Goal: Information Seeking & Learning: Check status

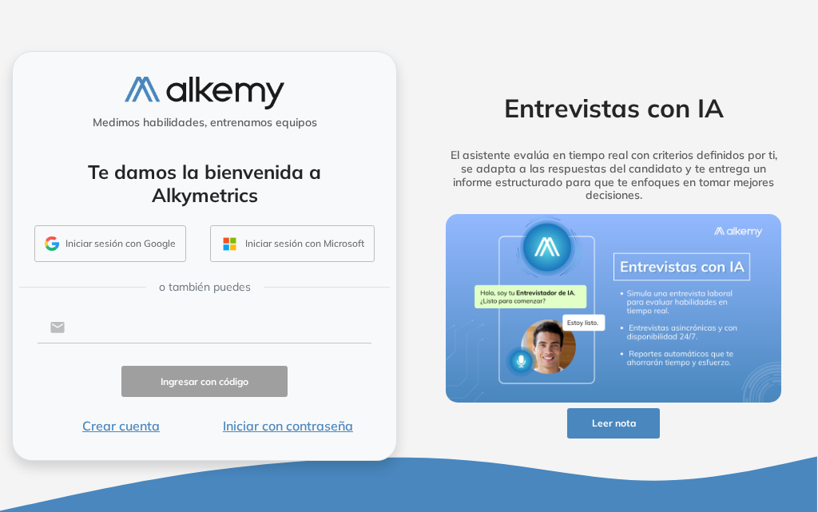
click at [146, 326] on input "text" at bounding box center [218, 327] width 306 height 30
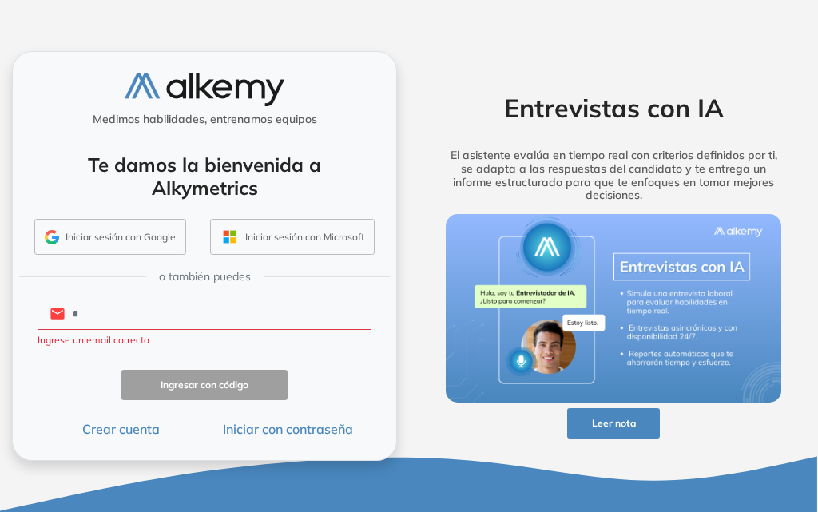
type input "**********"
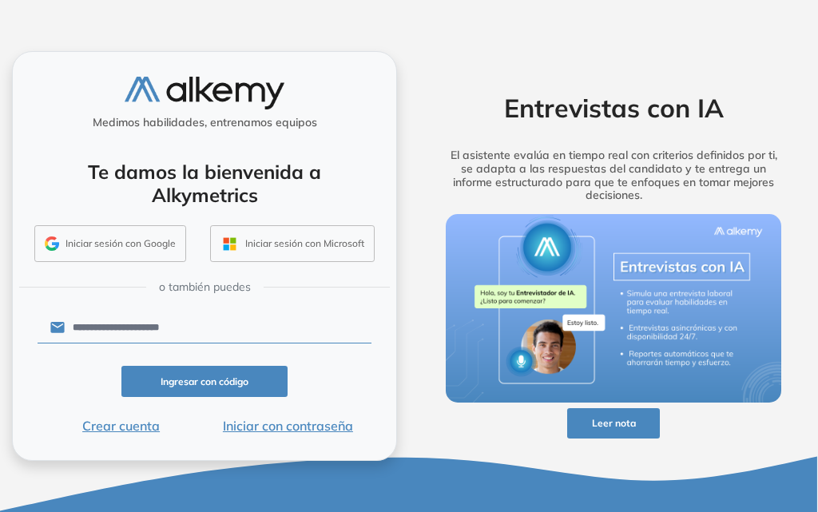
click at [319, 426] on button "Iniciar con contraseña" at bounding box center [288, 425] width 167 height 19
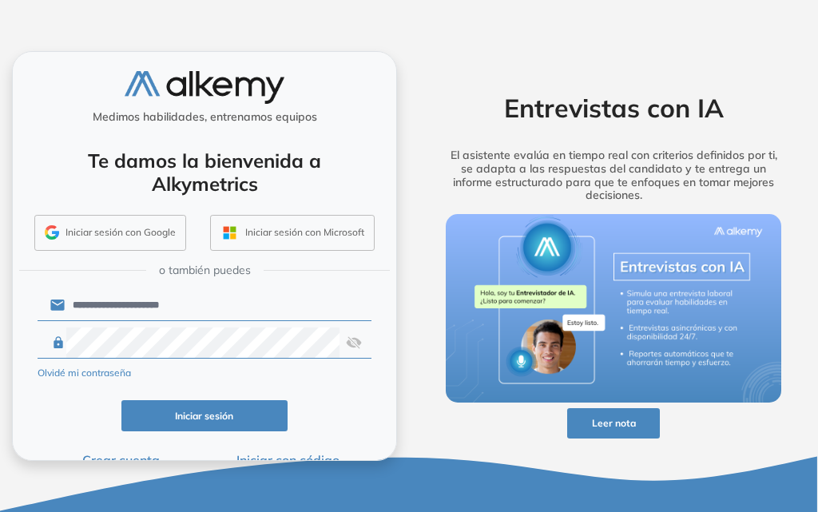
click at [205, 431] on button "Iniciar sesión" at bounding box center [204, 415] width 167 height 31
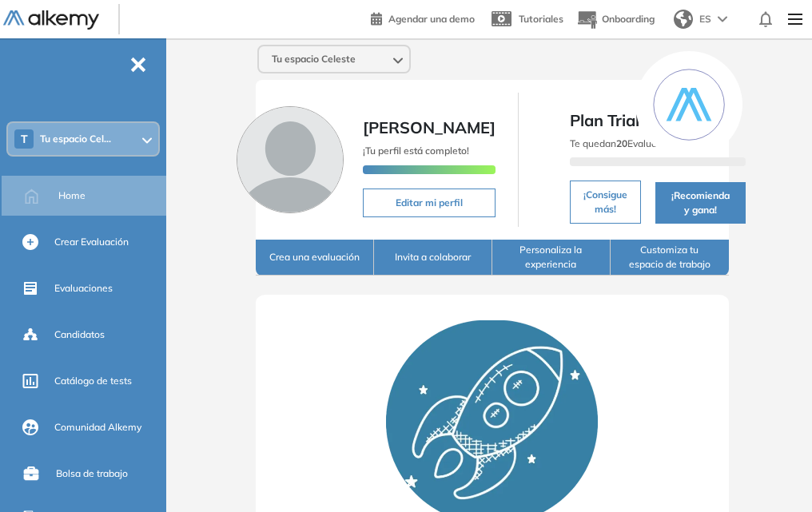
click at [128, 145] on div "T Tu espacio Cel..." at bounding box center [83, 139] width 150 height 32
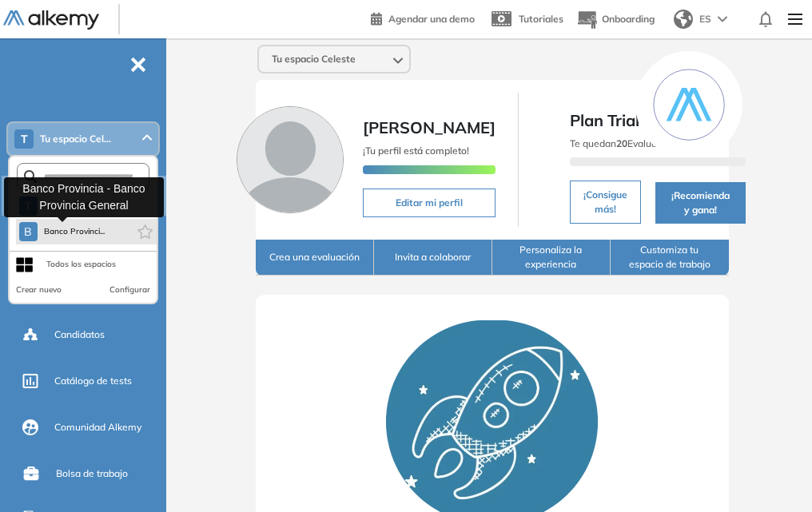
click at [88, 227] on span "Banco Provinci..." at bounding box center [75, 231] width 62 height 13
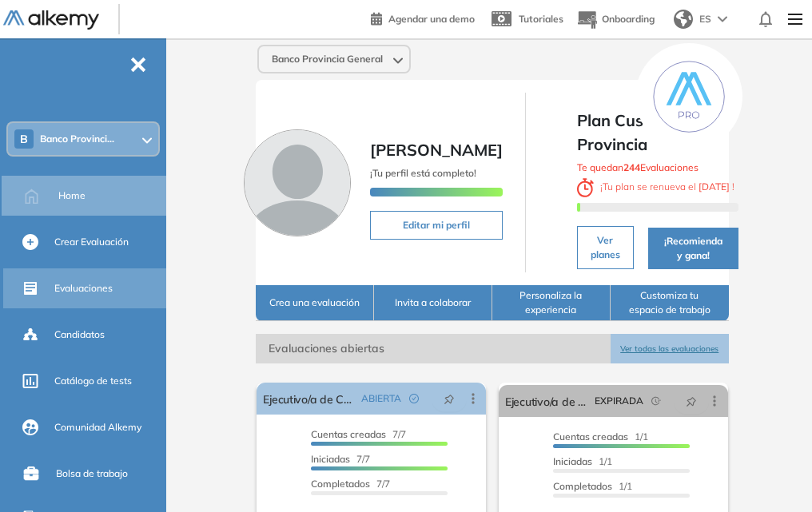
click at [46, 280] on div "Evaluaciones" at bounding box center [86, 288] width 166 height 40
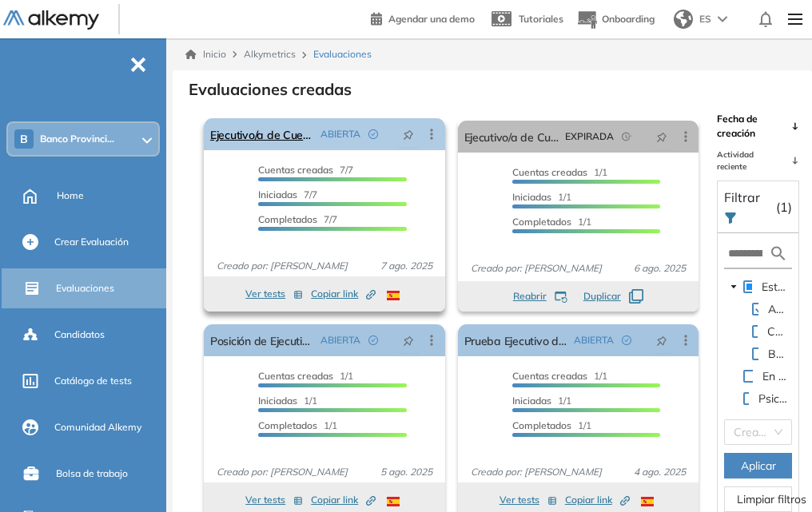
click at [327, 129] on span "ABIERTA" at bounding box center [340, 134] width 40 height 14
click at [268, 128] on link "Ejecutivo/a de Cuentas" at bounding box center [262, 134] width 104 height 32
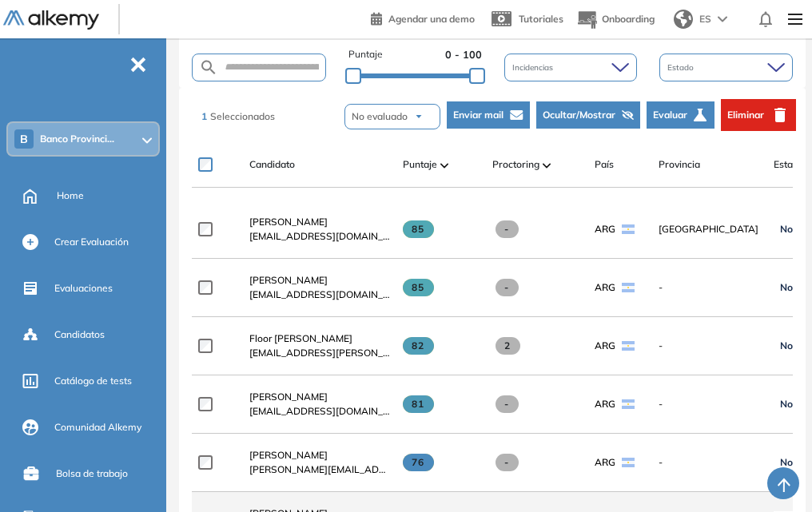
scroll to position [320, 0]
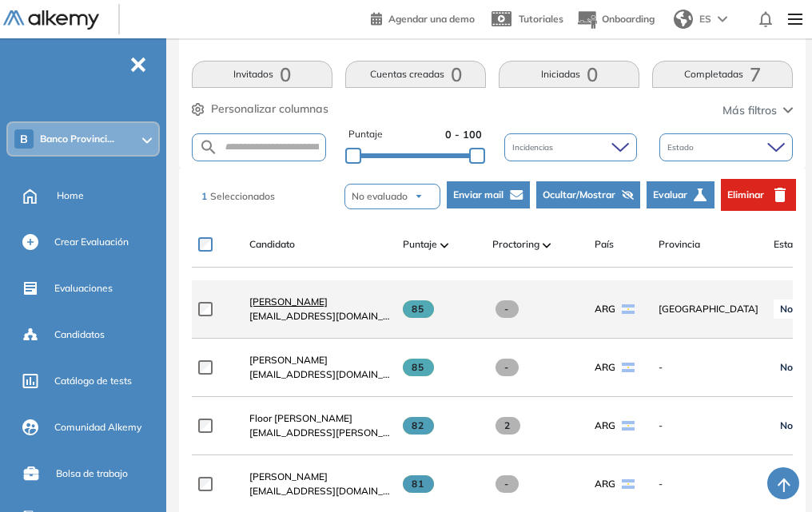
click at [267, 308] on span "[PERSON_NAME]" at bounding box center [288, 302] width 78 height 12
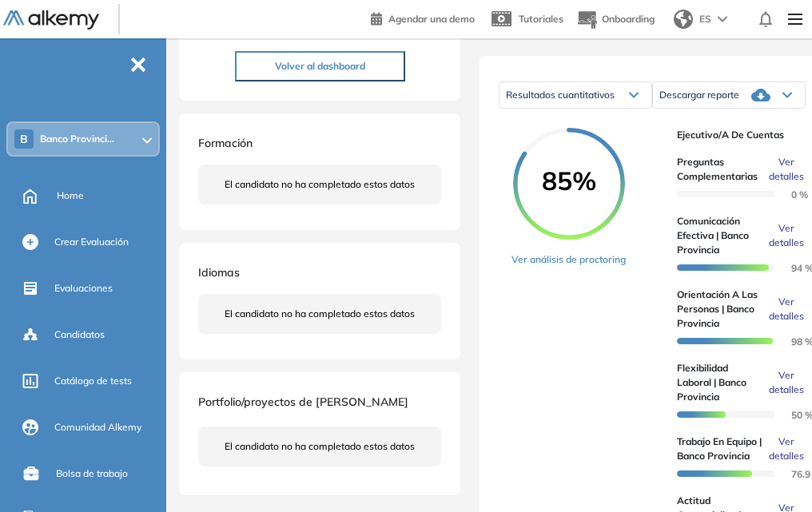
scroll to position [320, 0]
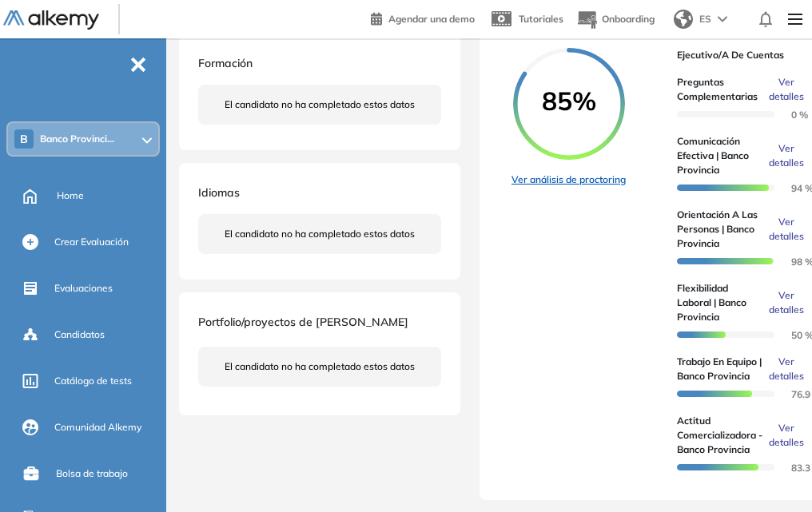
click at [593, 187] on link "Ver análisis de proctoring" at bounding box center [568, 180] width 114 height 14
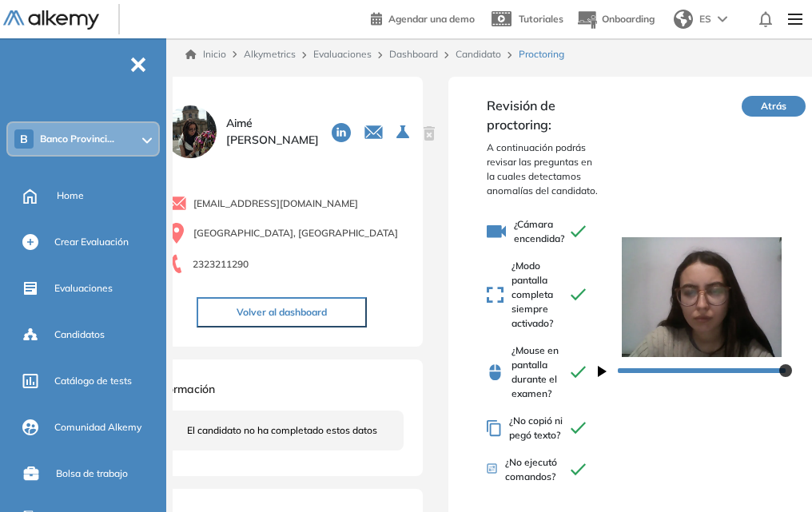
click at [778, 102] on button "Atrás" at bounding box center [773, 106] width 64 height 21
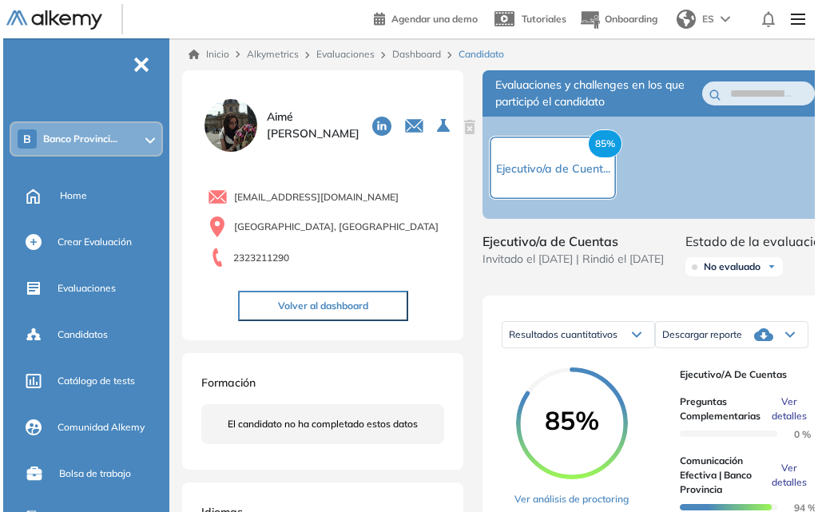
scroll to position [240, 0]
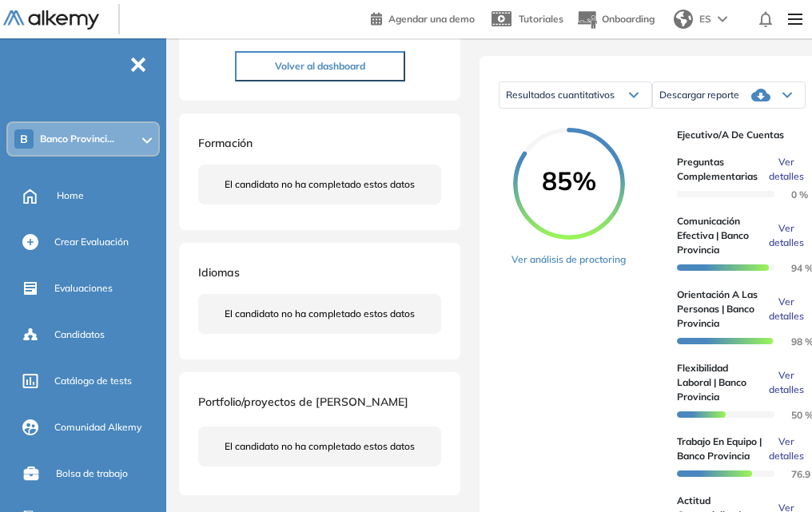
click at [780, 250] on span "Ver detalles" at bounding box center [785, 235] width 35 height 29
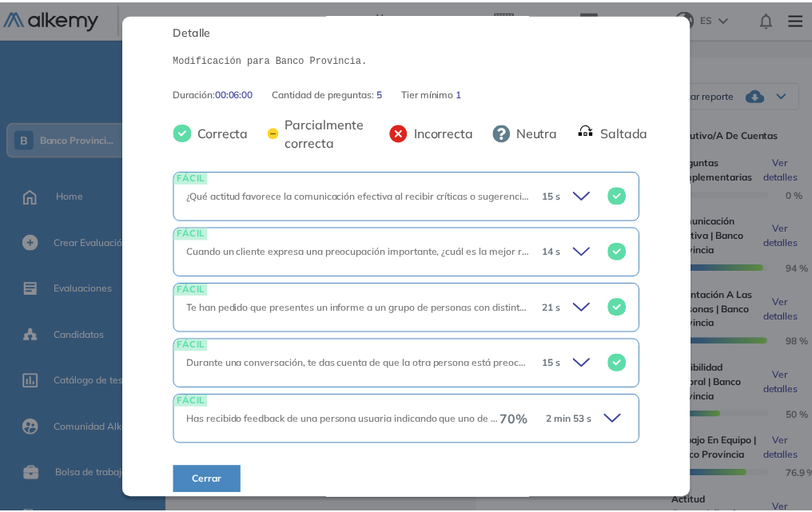
scroll to position [253, 0]
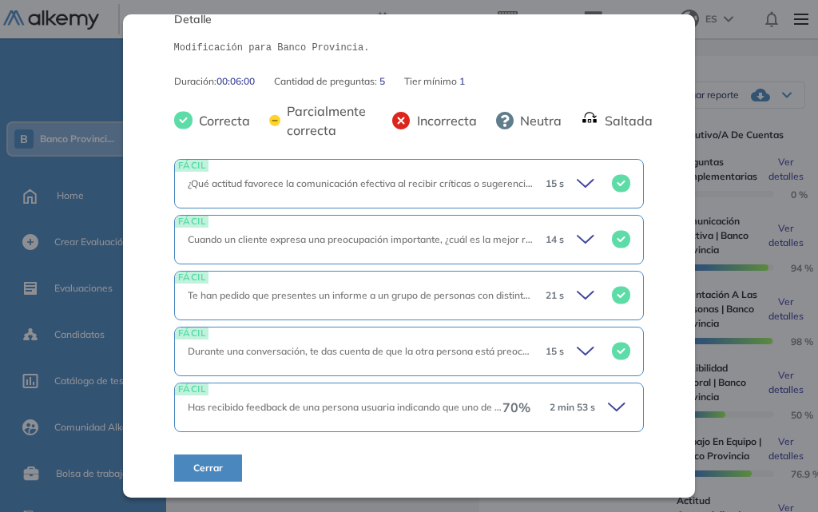
click at [197, 466] on span "Cerrar" at bounding box center [208, 468] width 30 height 14
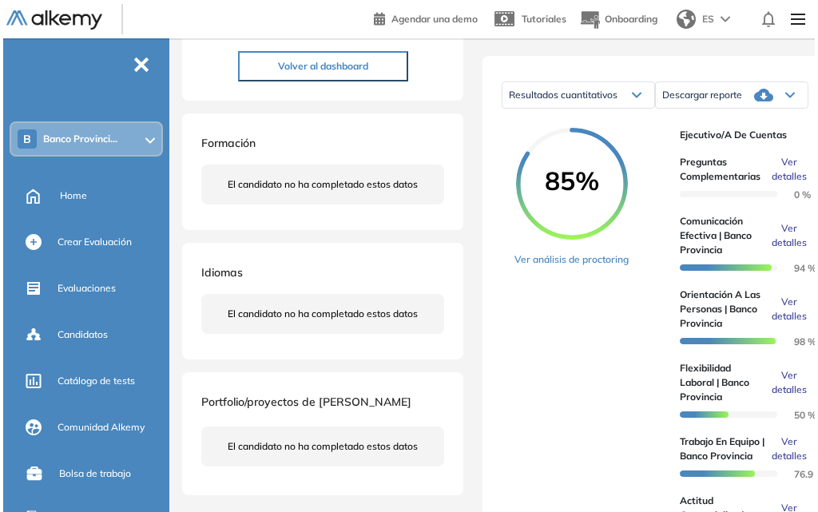
scroll to position [0, 0]
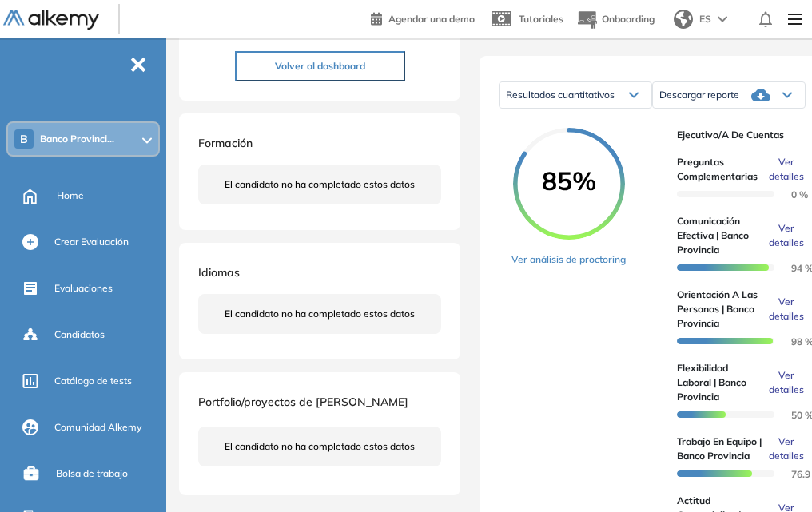
click at [795, 324] on span "Ver detalles" at bounding box center [785, 309] width 35 height 29
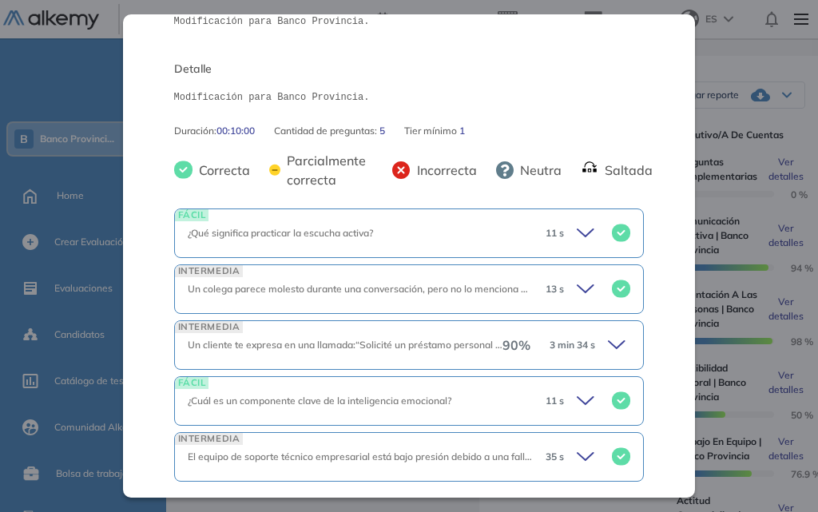
scroll to position [253, 0]
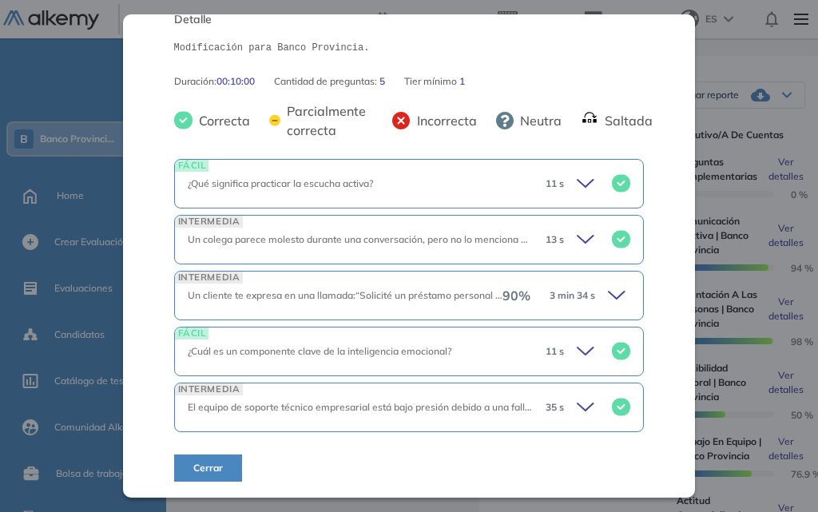
click at [614, 294] on icon at bounding box center [619, 295] width 22 height 22
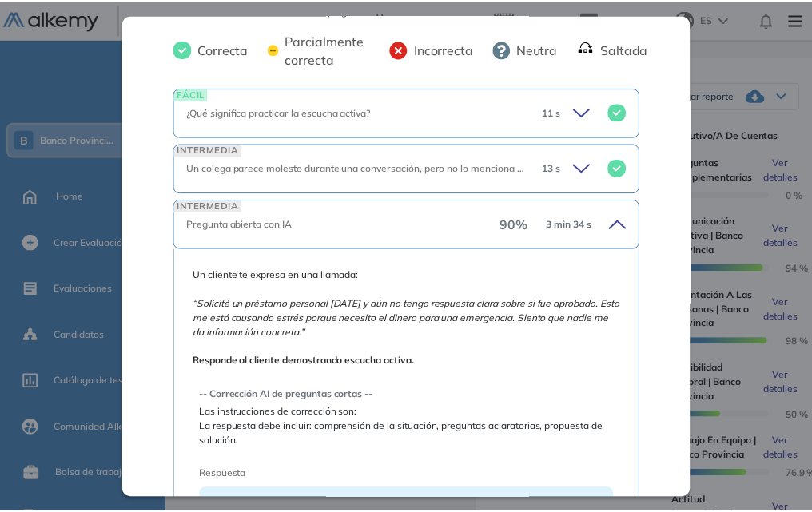
scroll to position [0, 0]
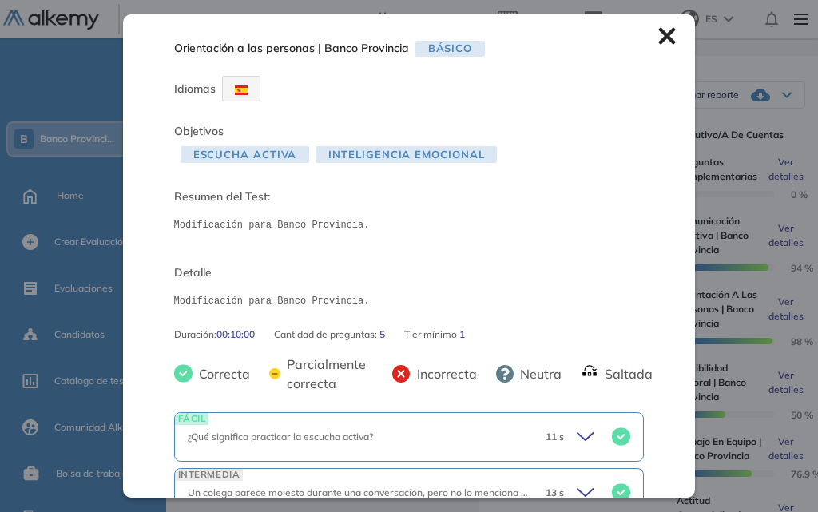
click at [659, 38] on icon at bounding box center [667, 36] width 17 height 17
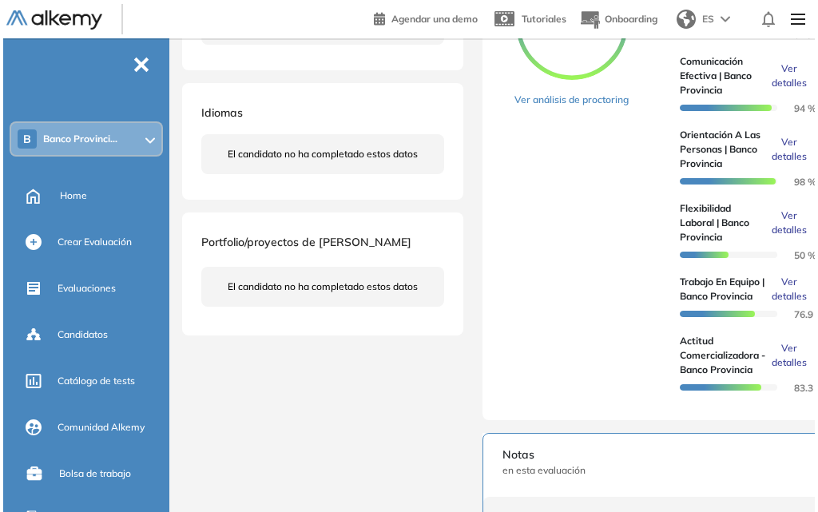
scroll to position [479, 0]
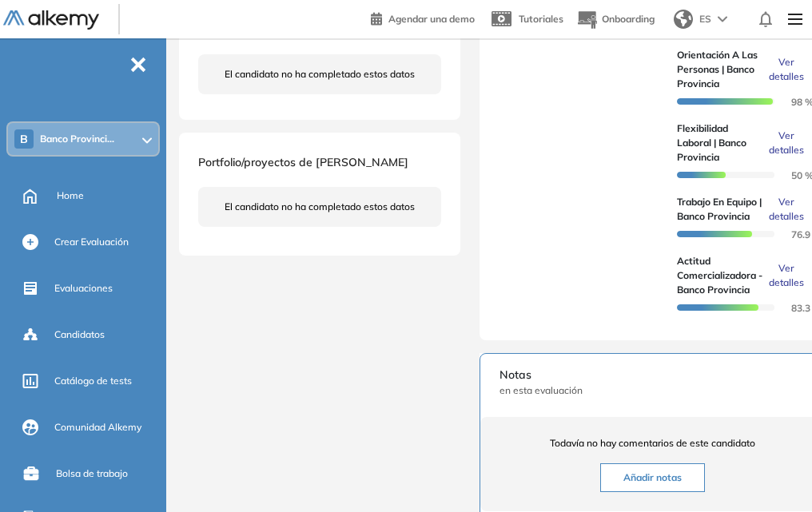
click at [780, 224] on span "Ver detalles" at bounding box center [785, 209] width 35 height 29
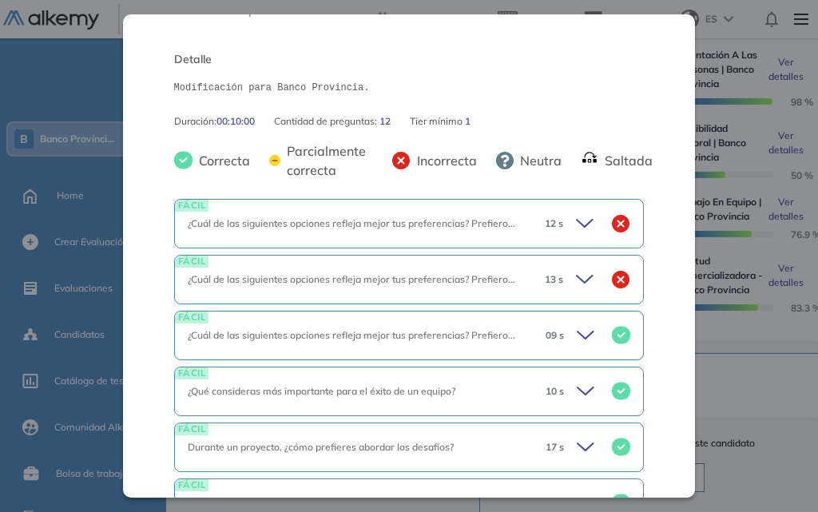
scroll to position [214, 0]
click at [576, 219] on icon at bounding box center [587, 223] width 22 height 22
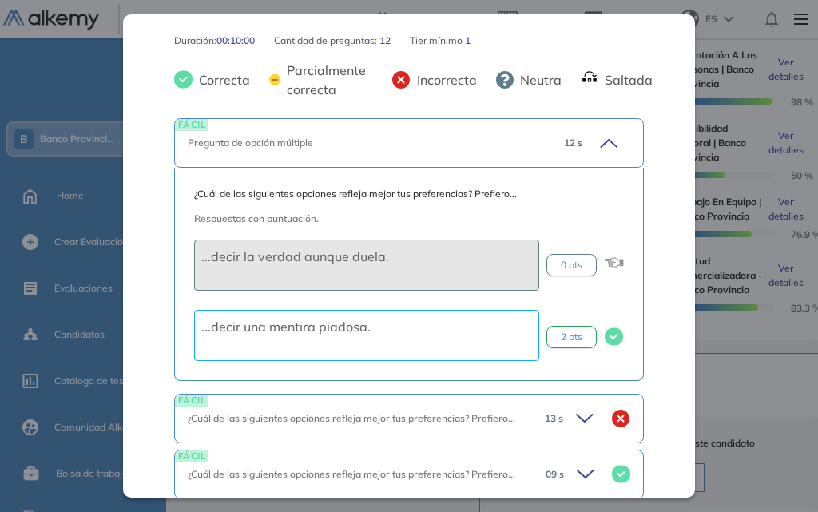
scroll to position [374, 0]
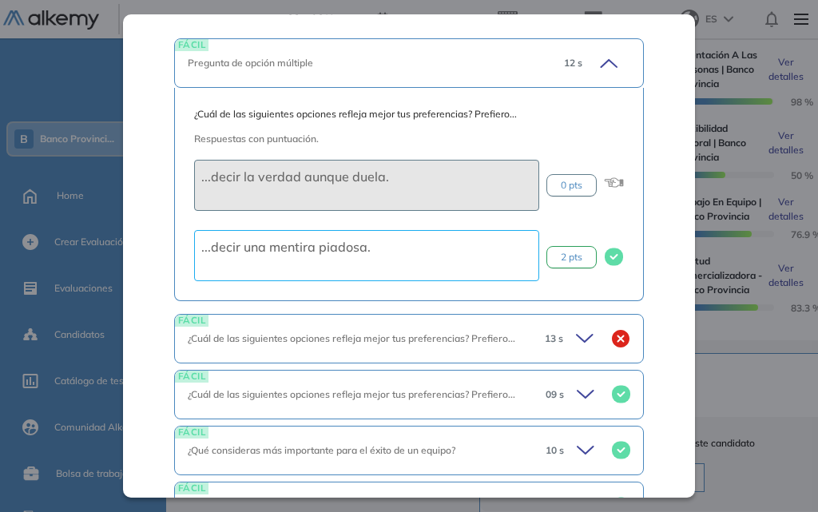
click at [595, 60] on icon at bounding box center [606, 63] width 22 height 22
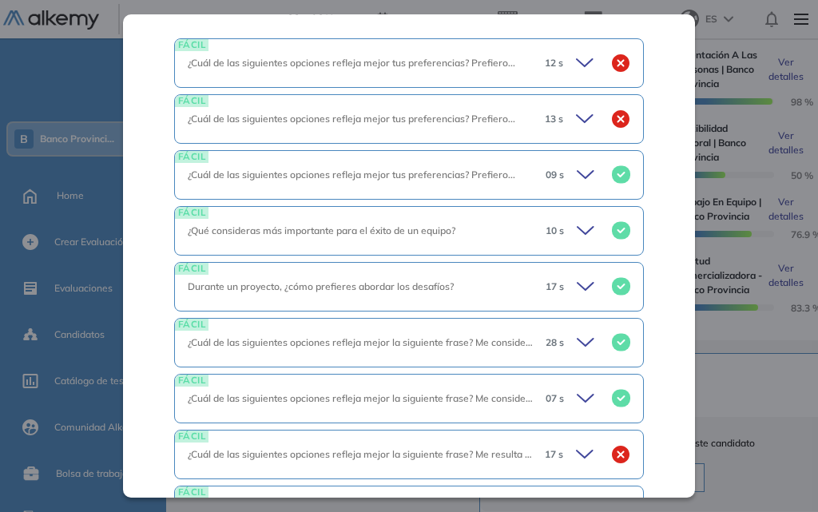
click at [582, 68] on icon at bounding box center [587, 63] width 22 height 22
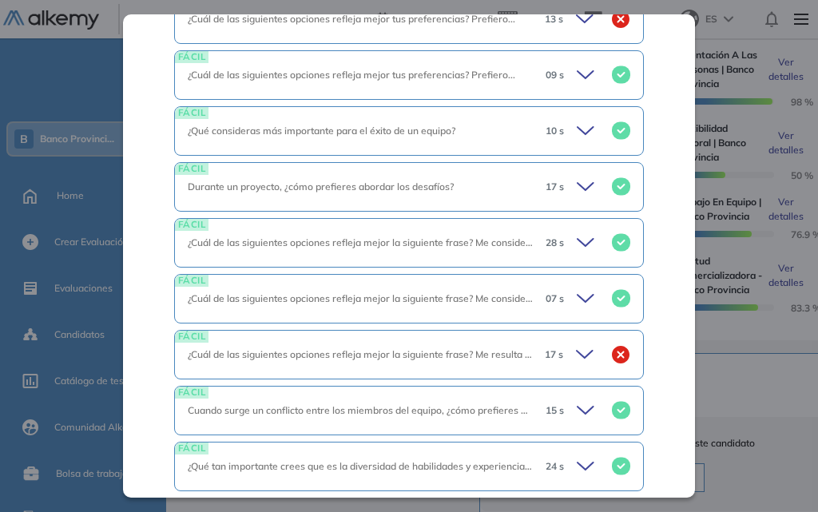
scroll to position [614, 0]
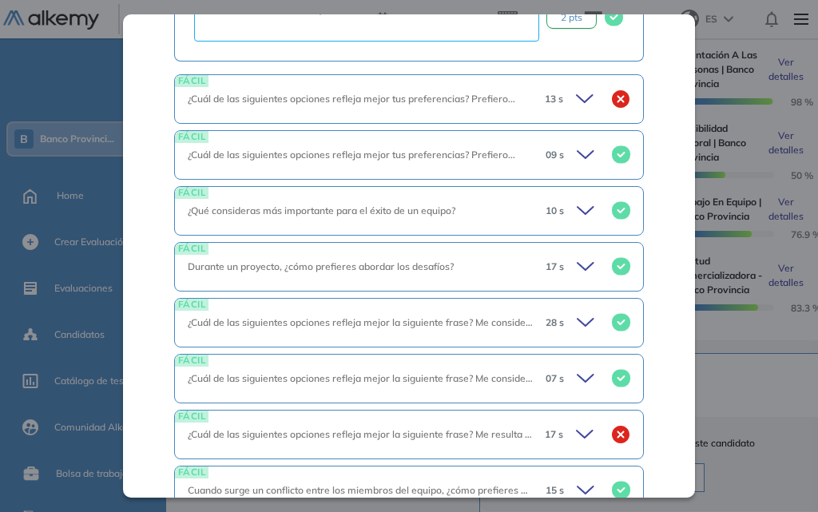
click at [576, 90] on icon at bounding box center [587, 99] width 22 height 22
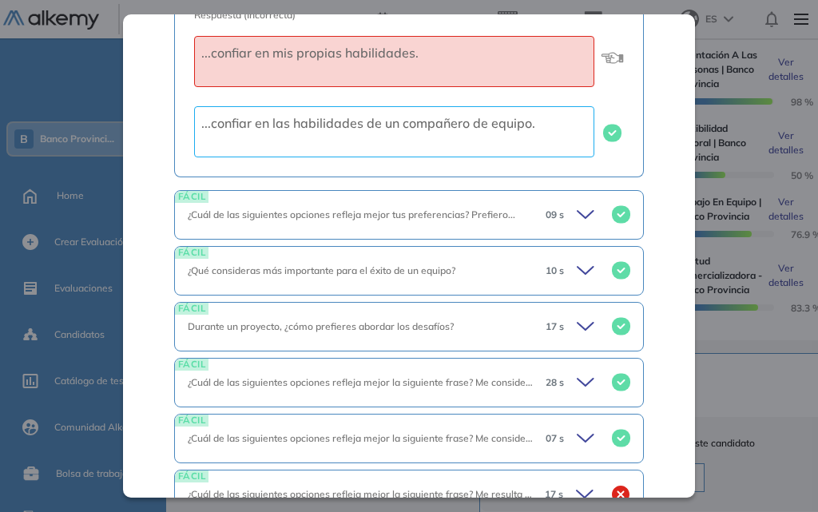
scroll to position [1013, 0]
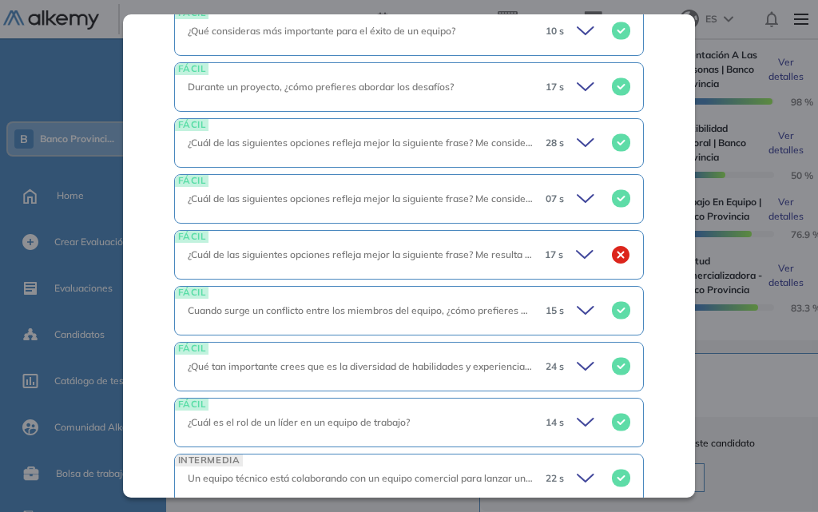
click at [583, 254] on icon at bounding box center [587, 255] width 22 height 22
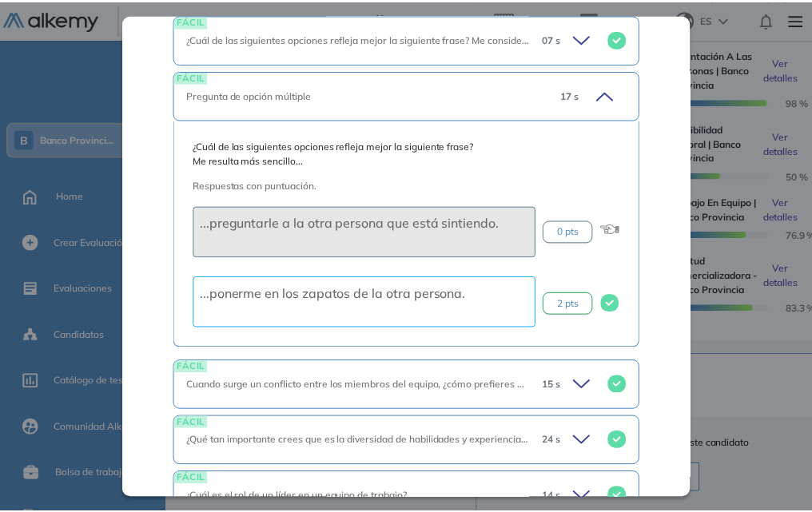
scroll to position [1318, 0]
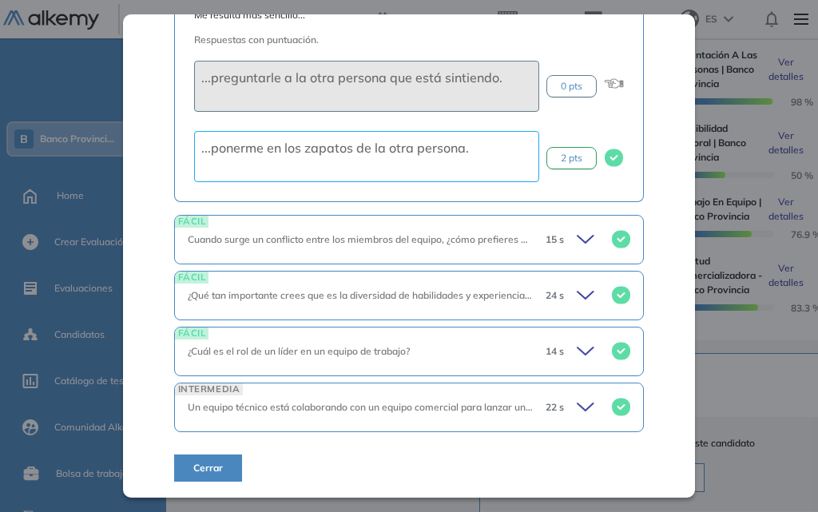
click at [215, 459] on button "Cerrar" at bounding box center [208, 468] width 68 height 27
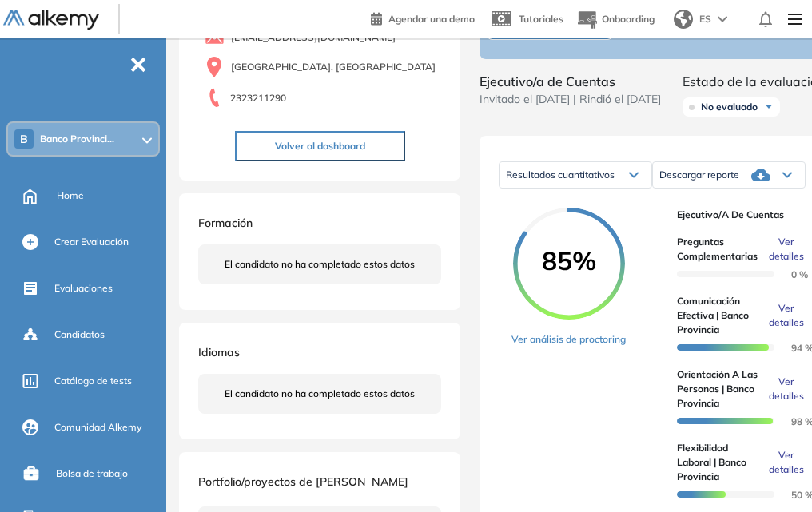
scroll to position [0, 0]
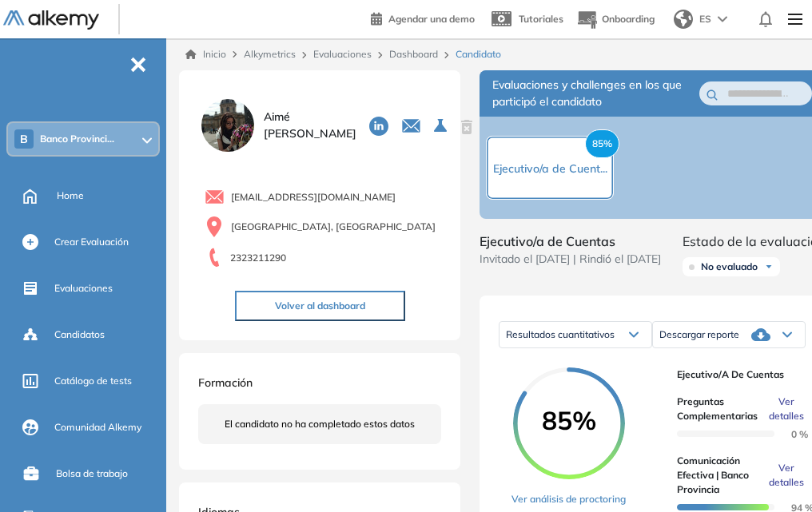
click at [326, 316] on button "Volver al dashboard" at bounding box center [320, 306] width 170 height 30
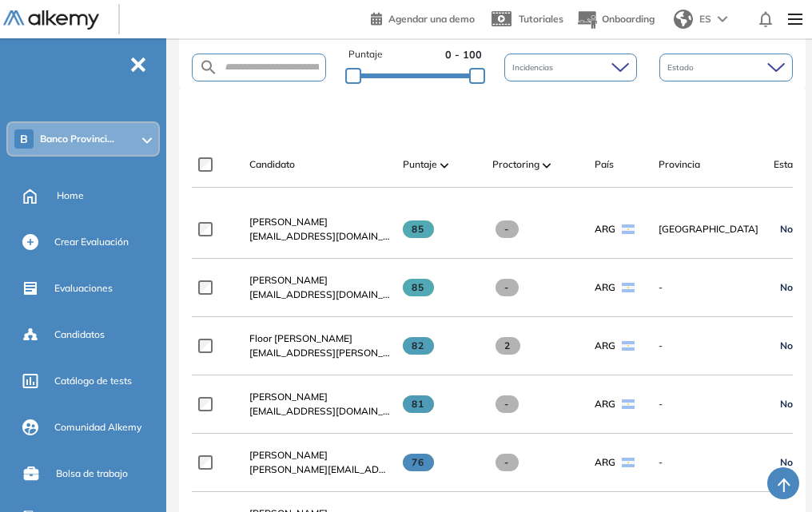
scroll to position [559, 0]
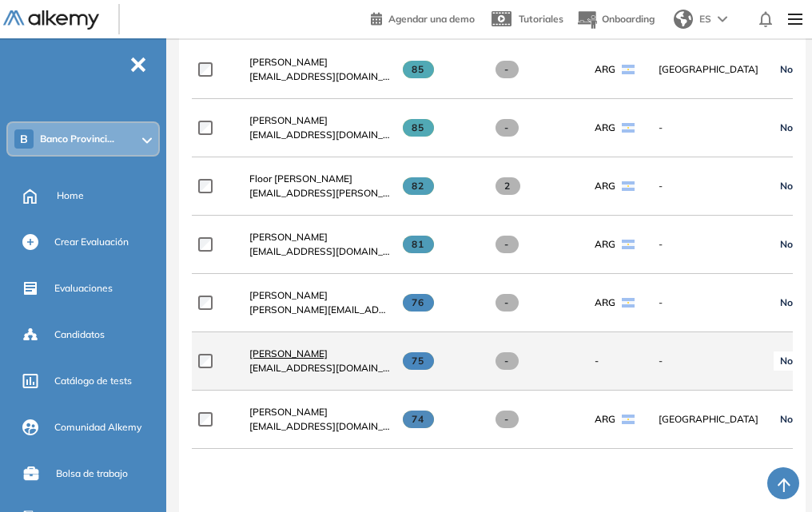
click at [284, 359] on span "[PERSON_NAME]" at bounding box center [288, 354] width 78 height 12
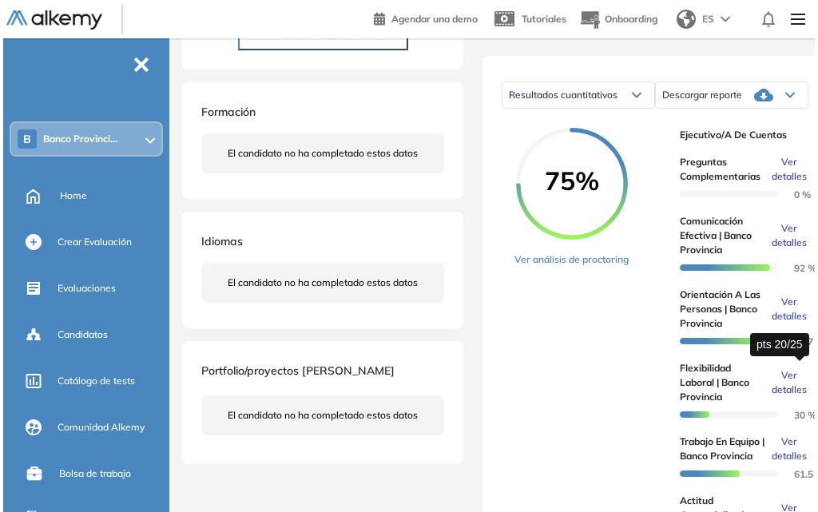
scroll to position [320, 0]
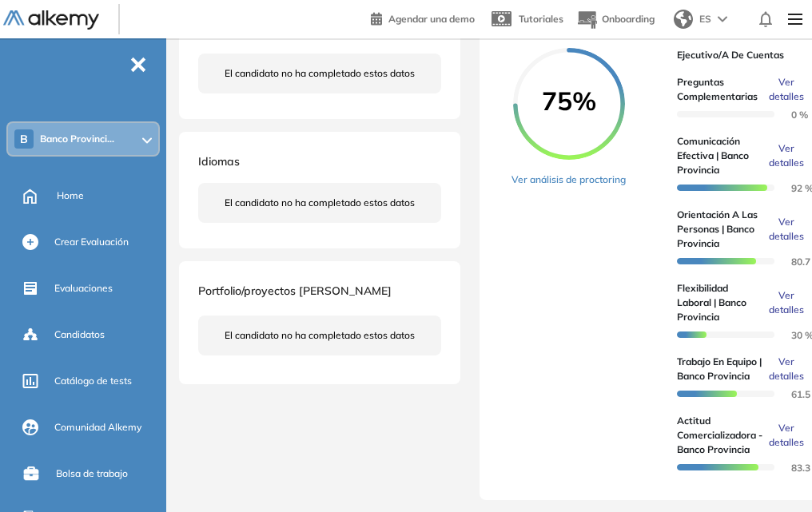
click at [772, 317] on span "Ver detalles" at bounding box center [785, 302] width 35 height 29
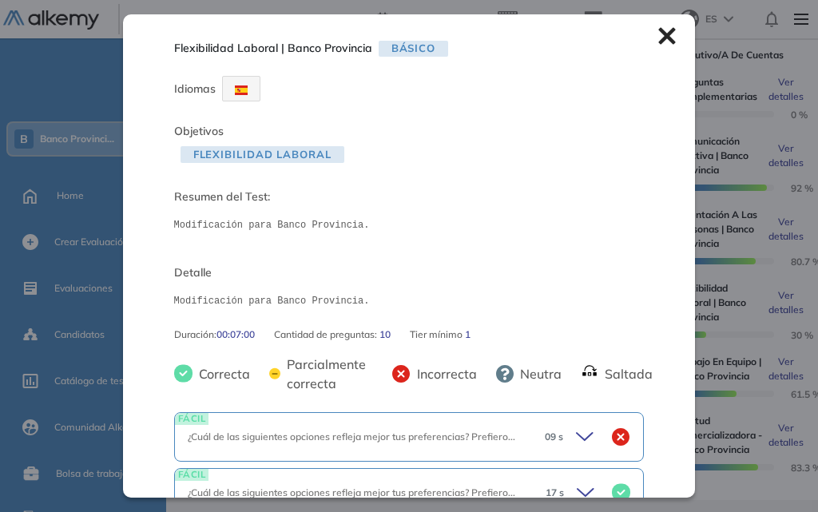
scroll to position [160, 0]
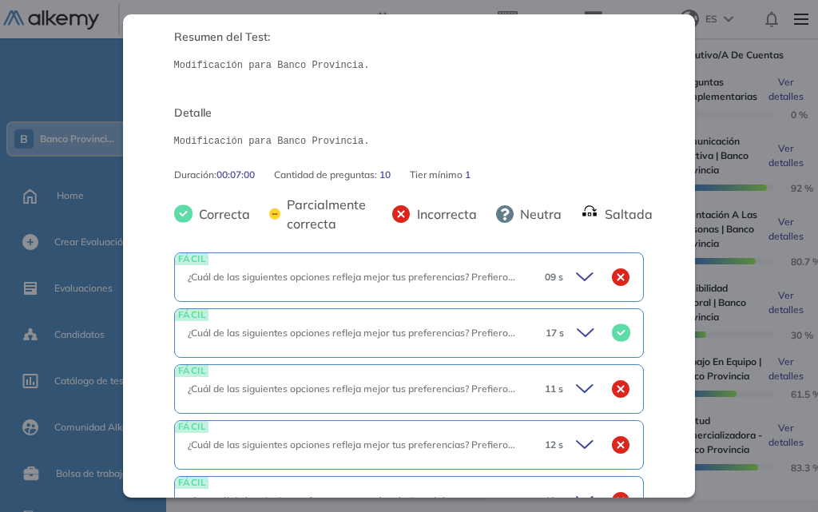
click at [576, 278] on icon at bounding box center [587, 277] width 22 height 22
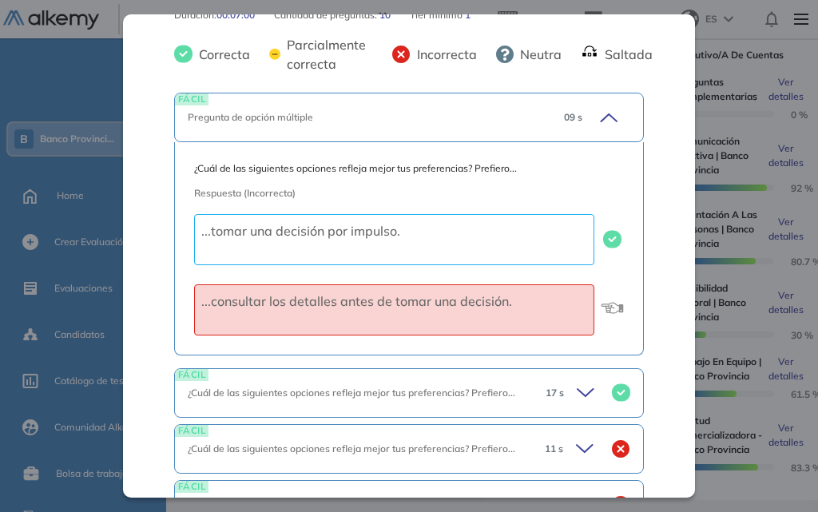
scroll to position [479, 0]
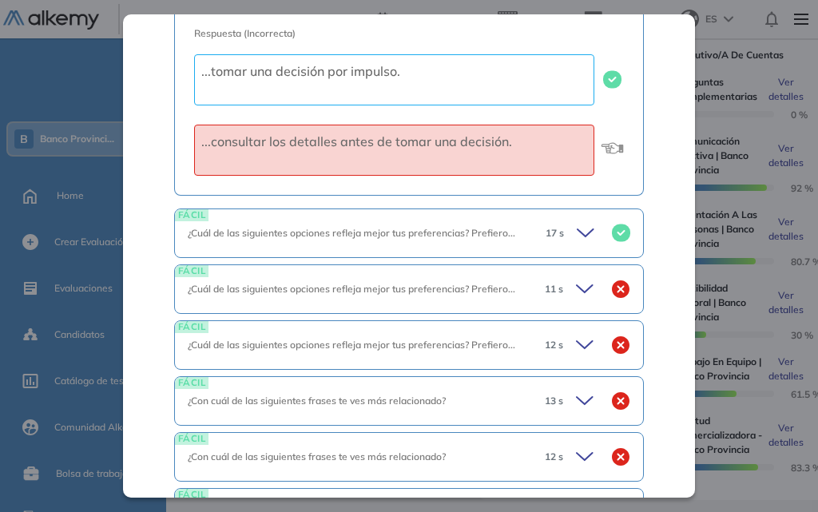
click at [576, 284] on icon at bounding box center [587, 289] width 22 height 22
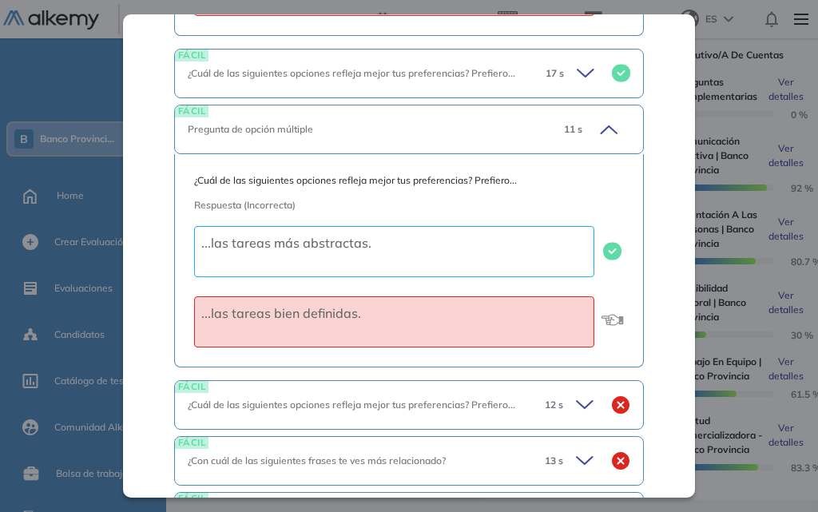
scroll to position [799, 0]
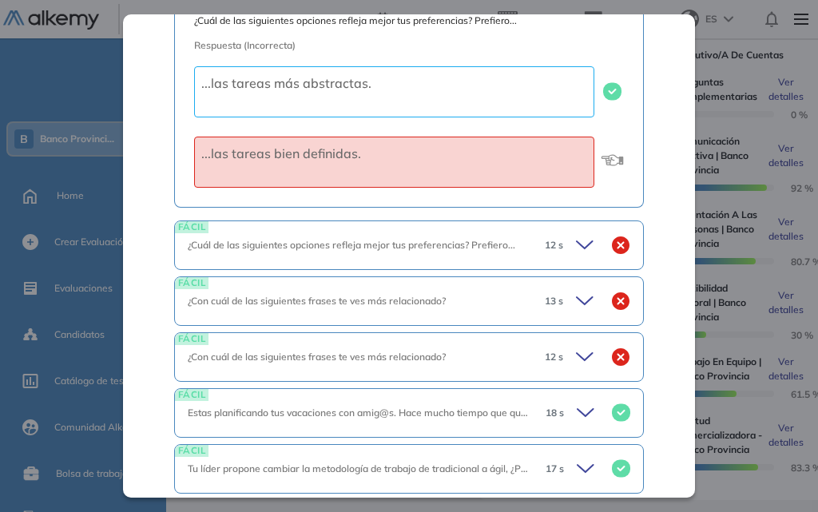
click at [577, 246] on icon at bounding box center [585, 244] width 16 height 7
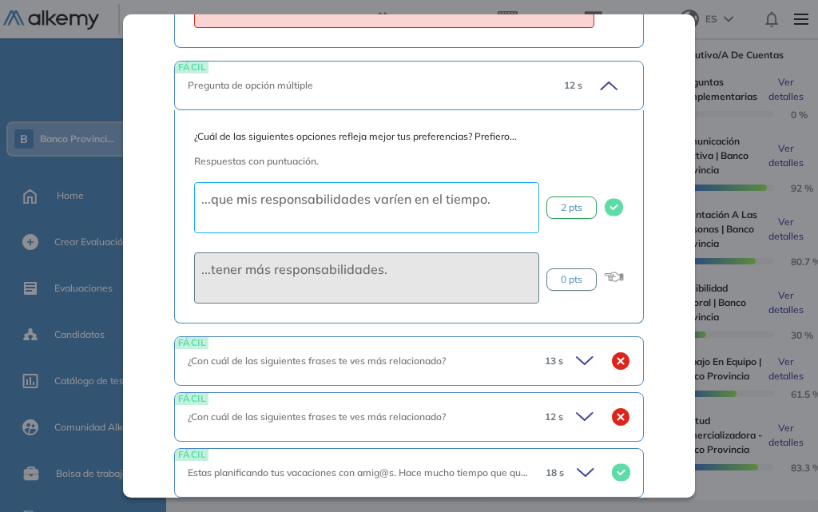
scroll to position [1039, 0]
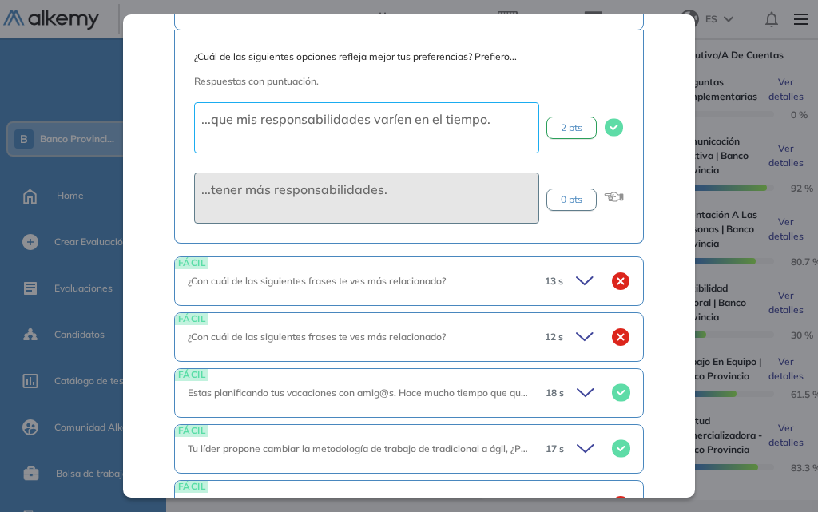
click at [563, 279] on div "13 s" at bounding box center [581, 281] width 98 height 22
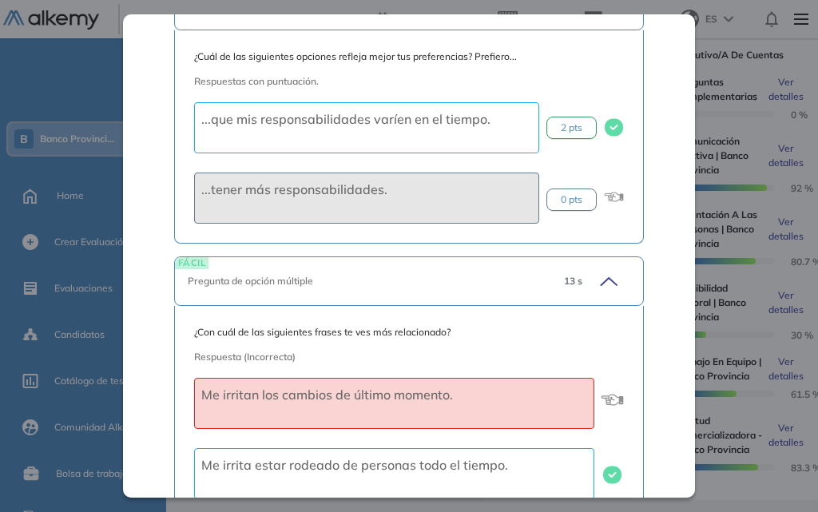
scroll to position [1198, 0]
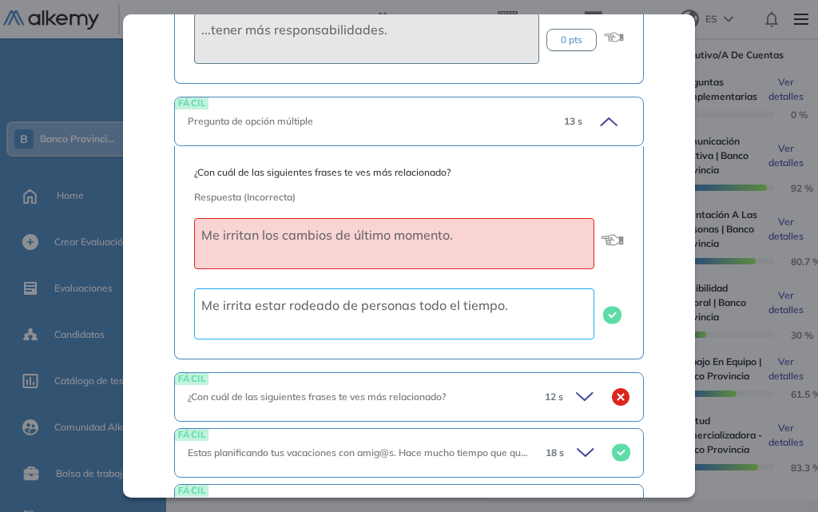
click at [580, 391] on icon at bounding box center [587, 397] width 22 height 22
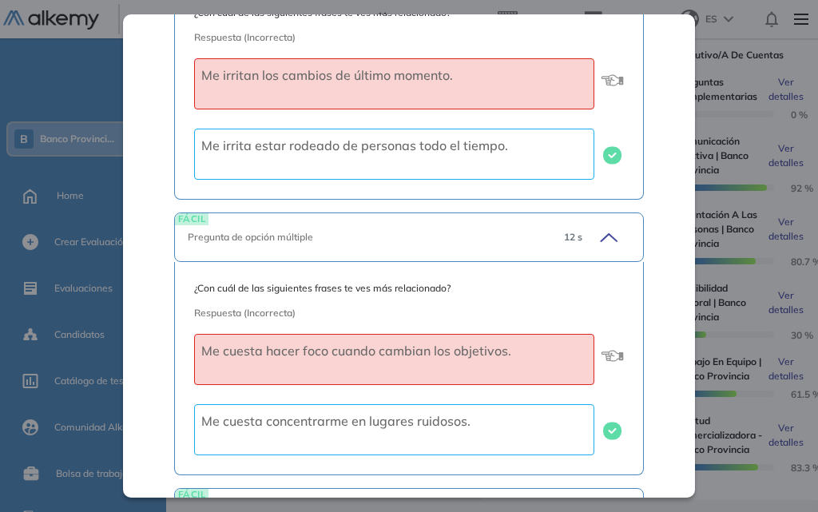
scroll to position [1598, 0]
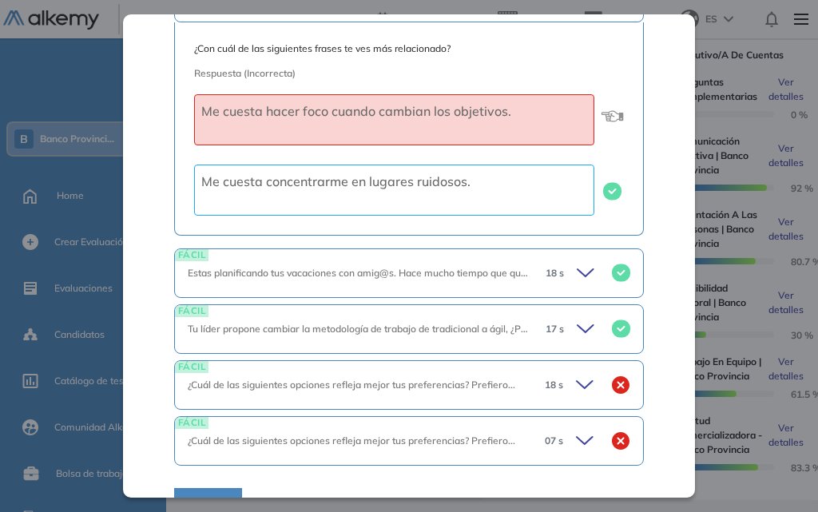
click at [576, 387] on icon at bounding box center [587, 385] width 22 height 22
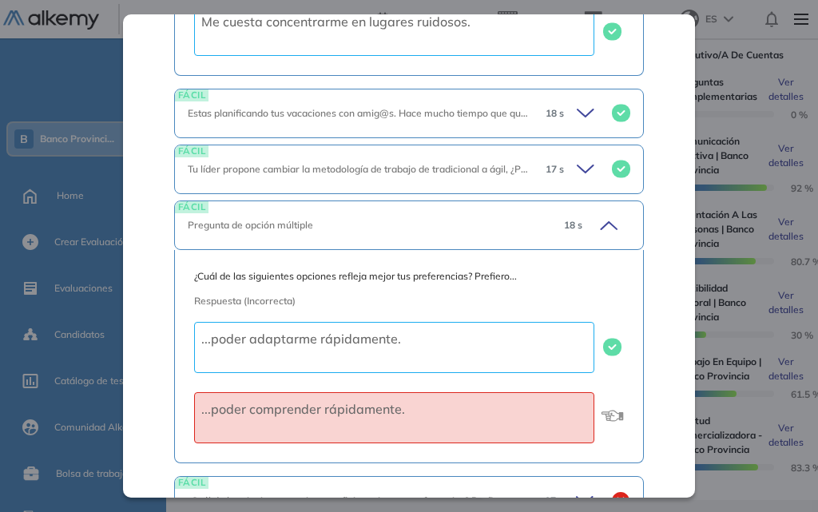
scroll to position [1851, 0]
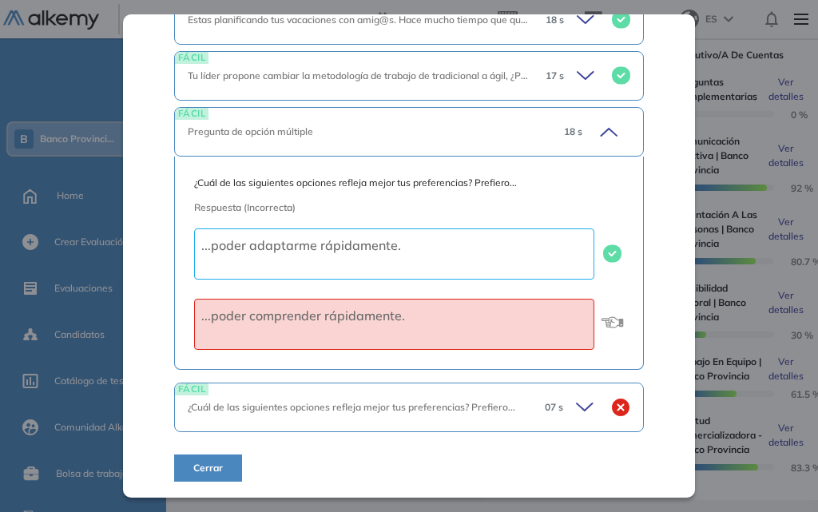
click at [577, 406] on icon at bounding box center [585, 406] width 16 height 7
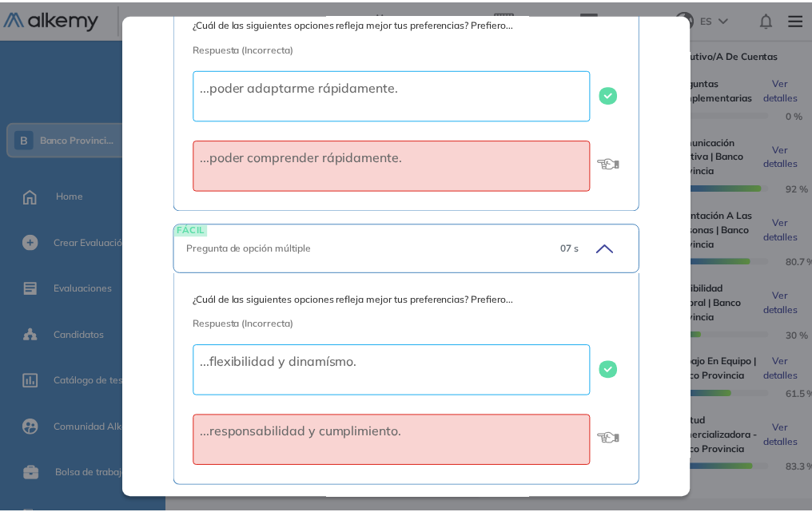
scroll to position [2071, 0]
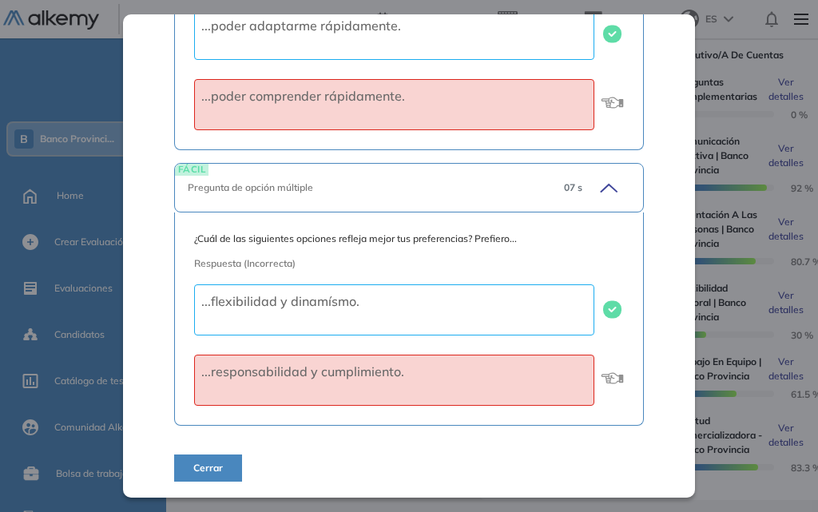
click at [195, 470] on span "Cerrar" at bounding box center [208, 468] width 30 height 14
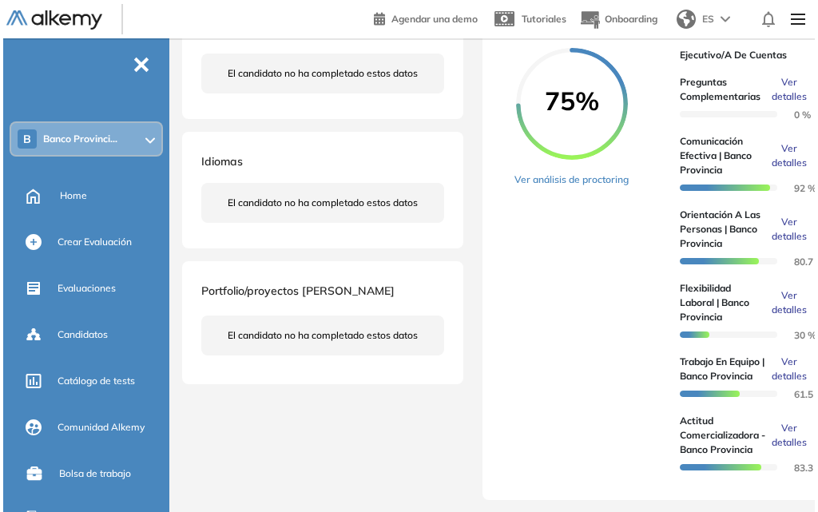
scroll to position [479, 0]
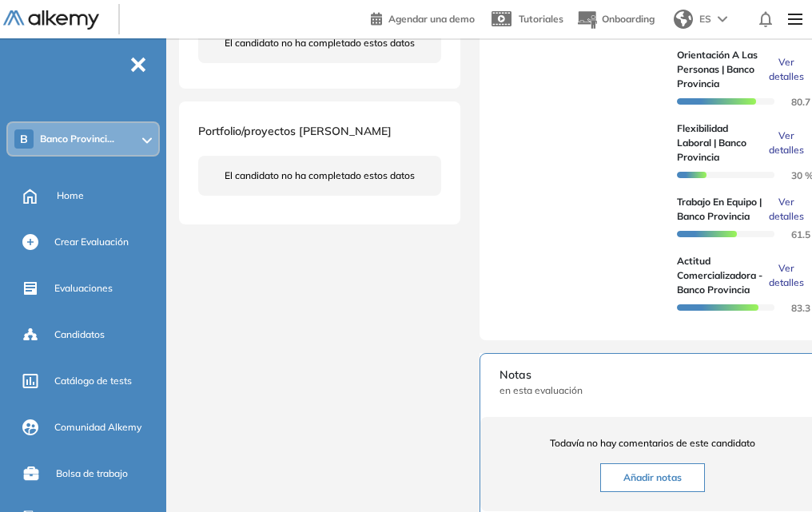
click at [783, 224] on span "Ver detalles" at bounding box center [785, 209] width 35 height 29
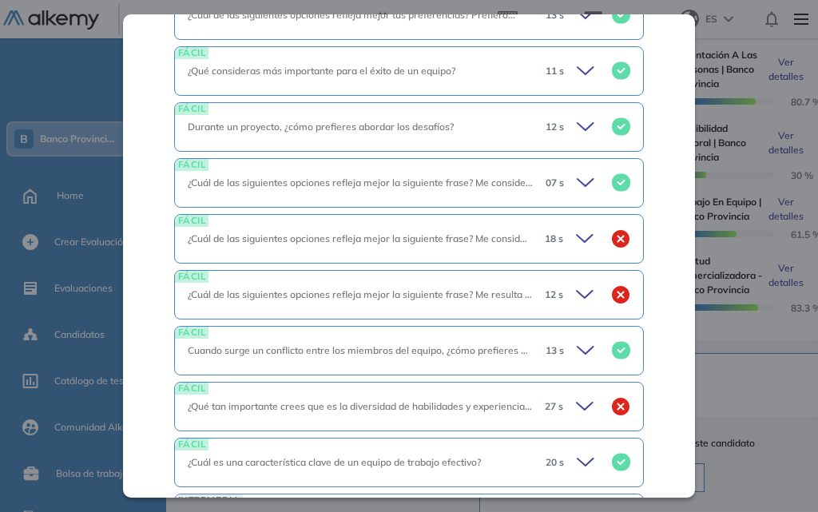
scroll to position [214, 0]
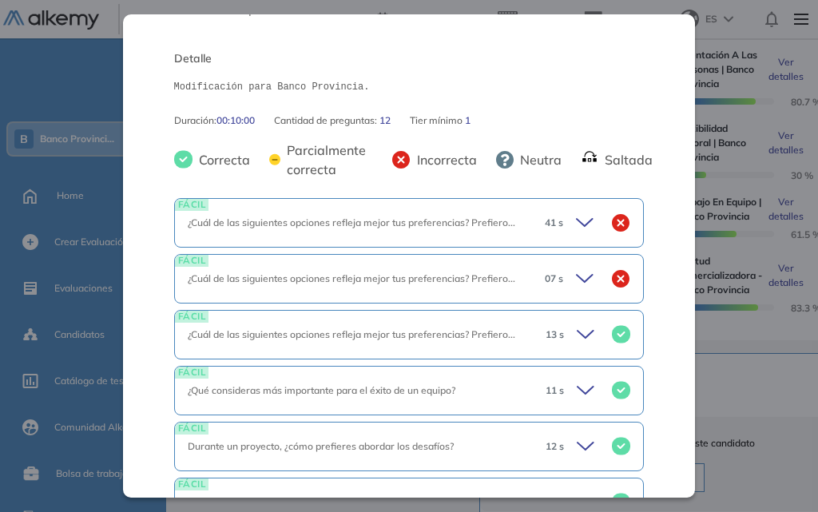
click at [576, 227] on icon at bounding box center [587, 223] width 22 height 22
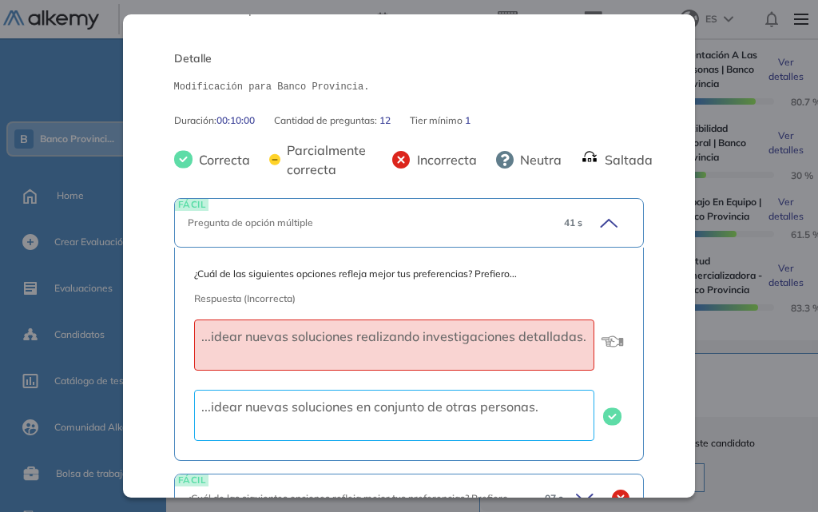
scroll to position [454, 0]
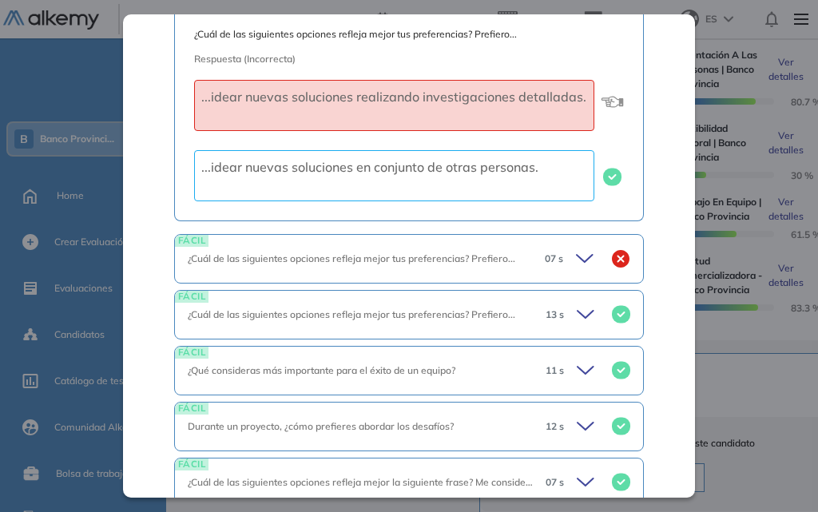
click at [576, 265] on icon at bounding box center [587, 259] width 22 height 22
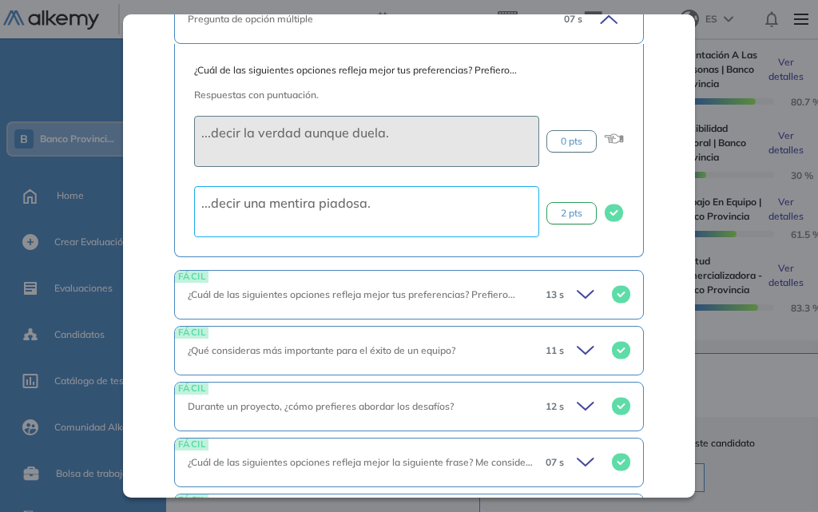
scroll to position [614, 0]
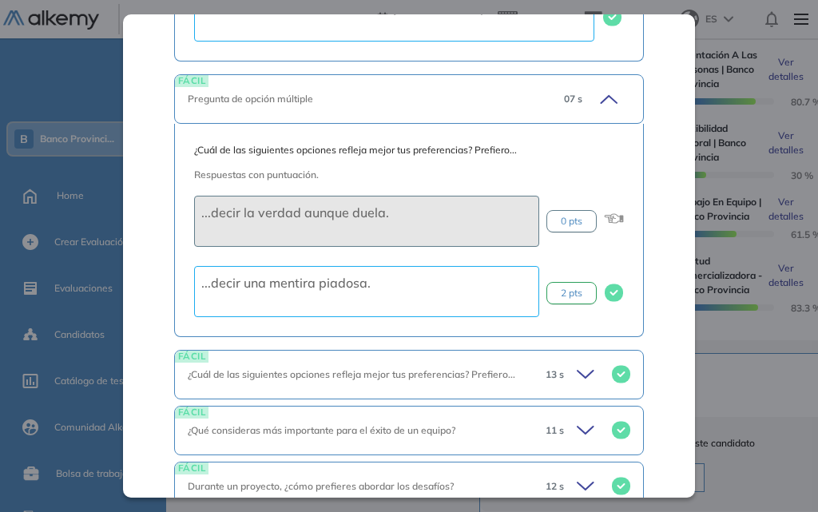
click at [606, 101] on icon at bounding box center [606, 99] width 22 height 22
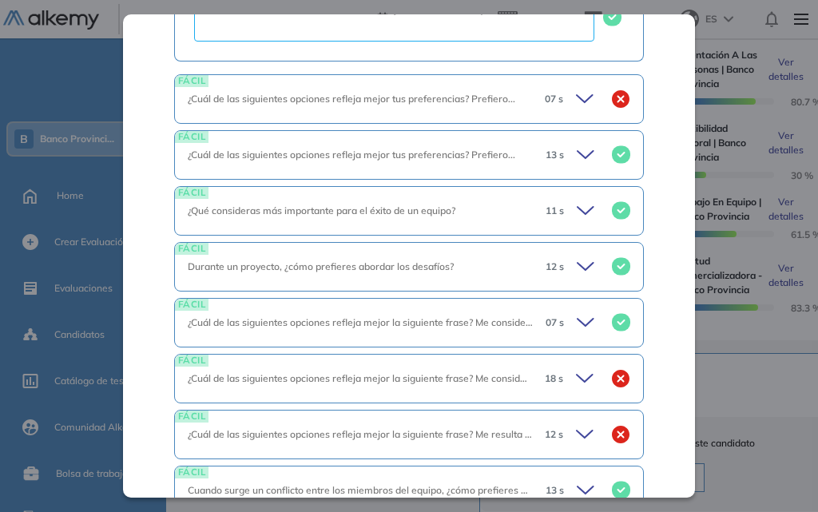
scroll to position [773, 0]
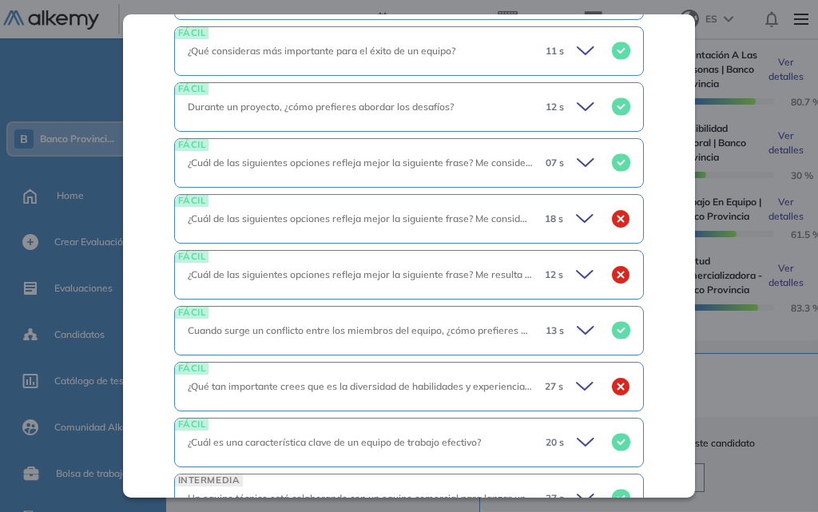
click at [576, 216] on icon at bounding box center [587, 219] width 22 height 22
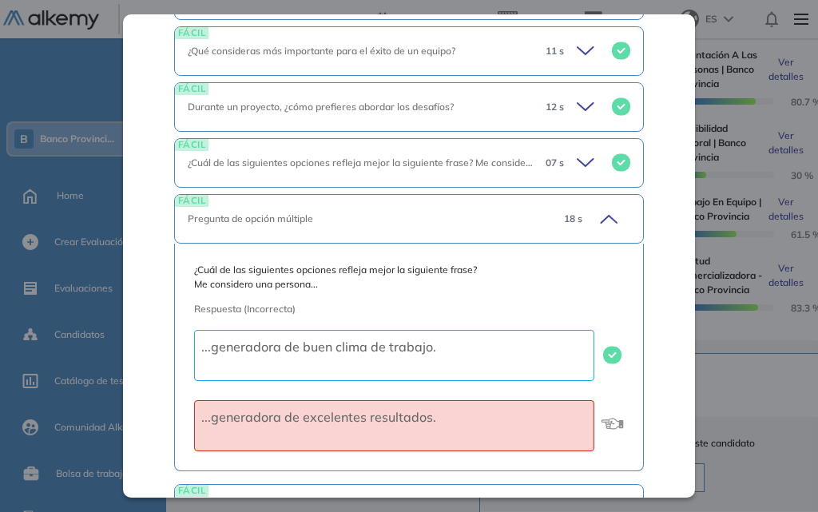
scroll to position [933, 0]
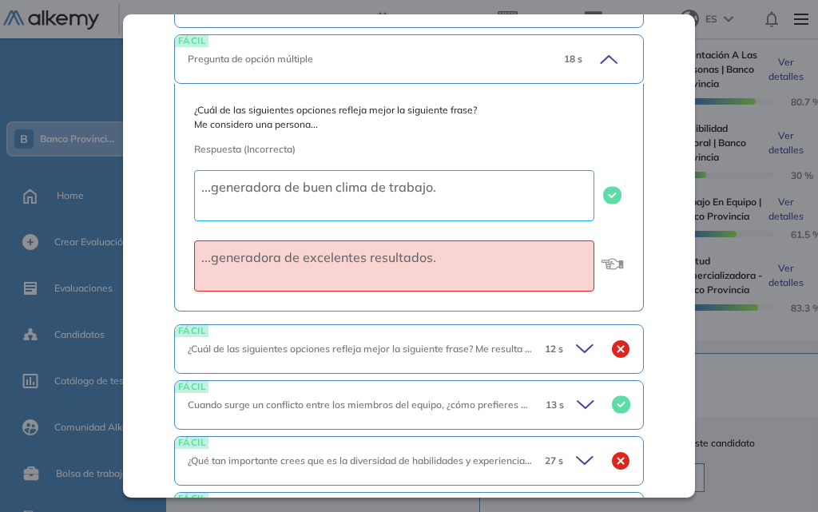
click at [580, 346] on icon at bounding box center [587, 349] width 22 height 22
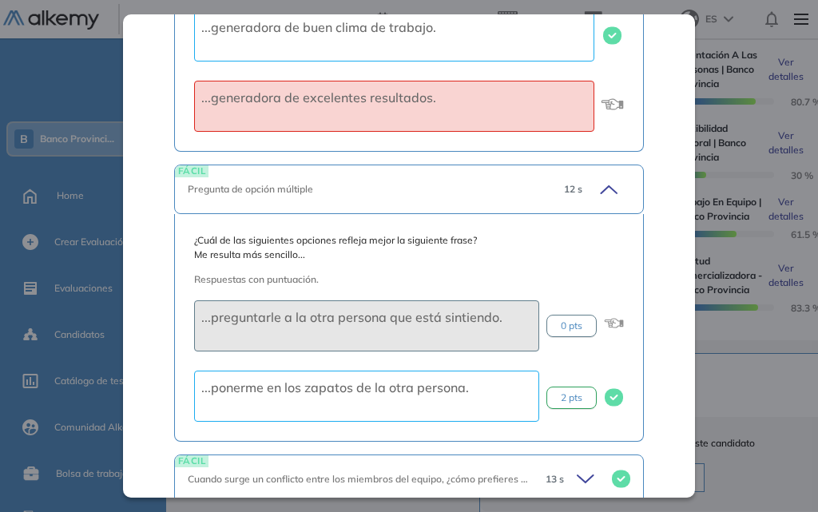
scroll to position [1253, 0]
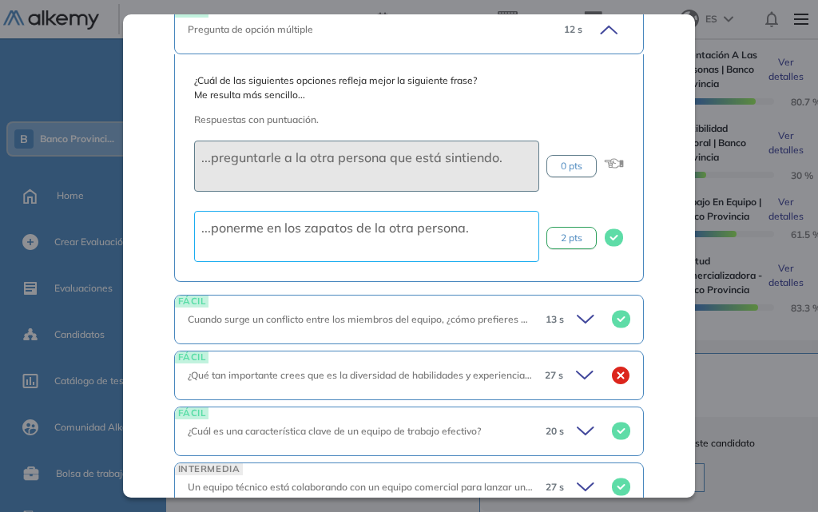
click at [576, 365] on icon at bounding box center [587, 375] width 22 height 22
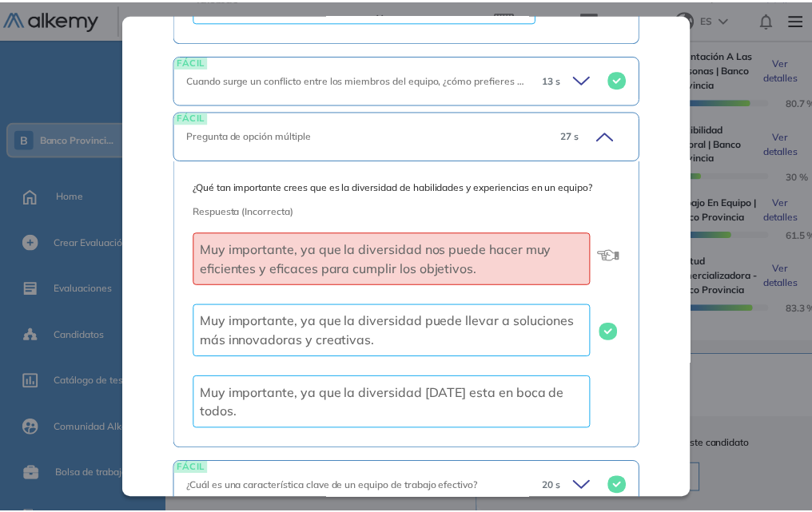
scroll to position [1629, 0]
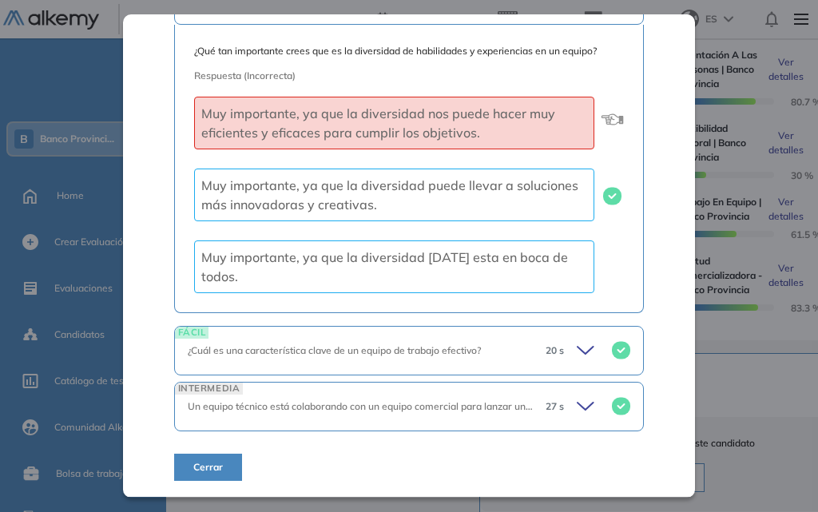
click at [213, 474] on span "Cerrar" at bounding box center [208, 467] width 30 height 14
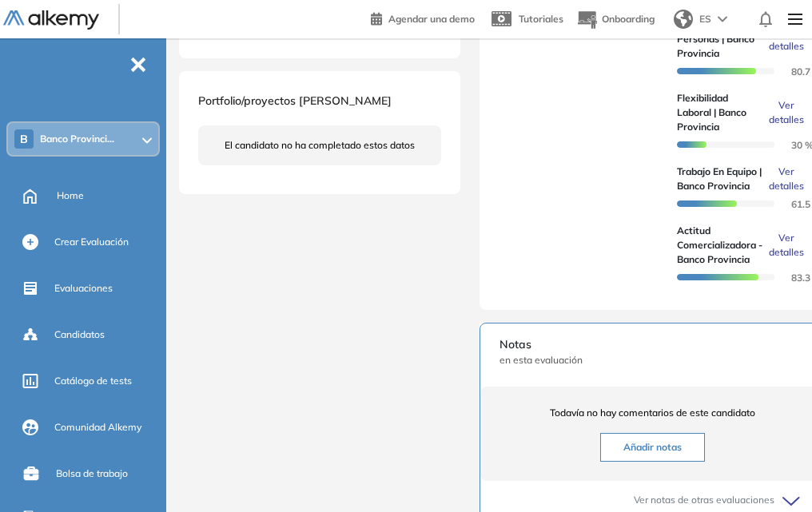
scroll to position [0, 0]
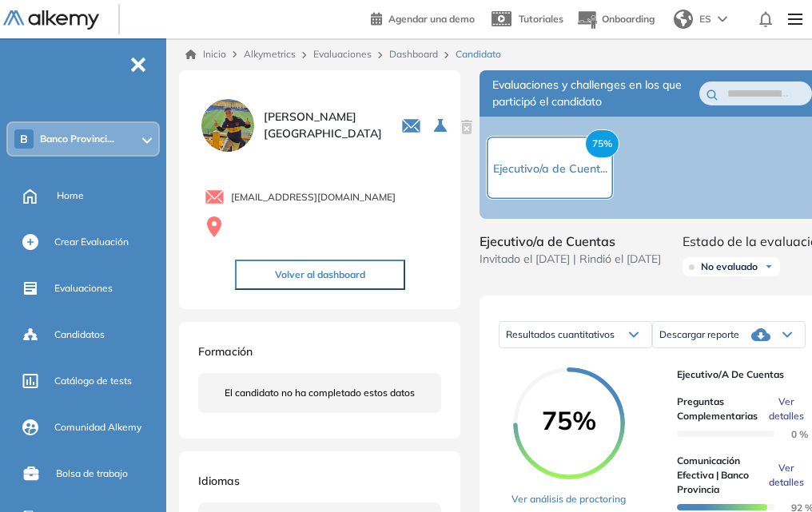
click at [328, 288] on button "Volver al dashboard" at bounding box center [320, 275] width 170 height 30
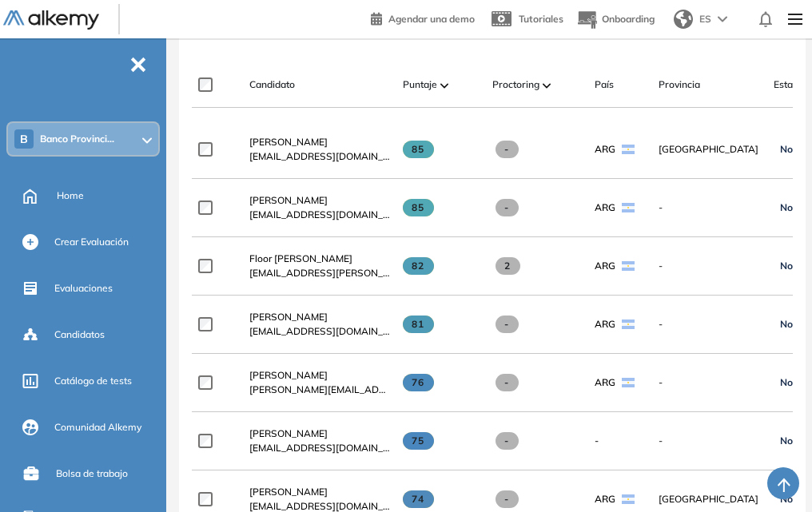
scroll to position [639, 0]
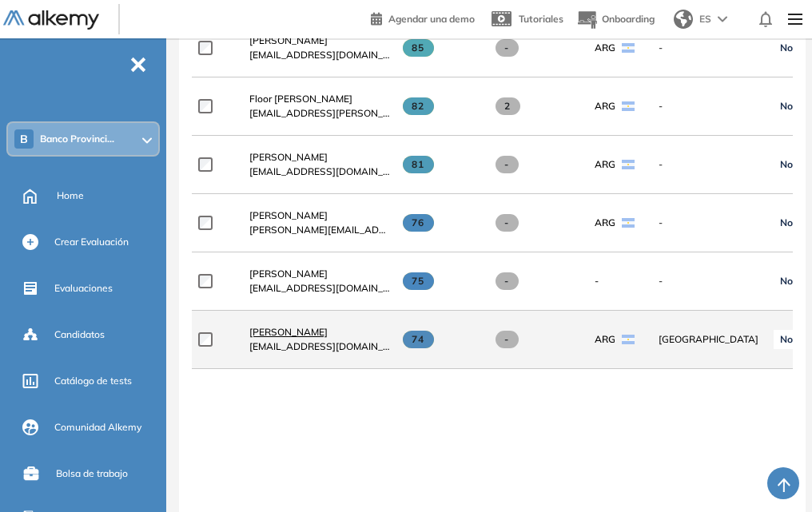
click at [279, 338] on span "[PERSON_NAME]" at bounding box center [288, 332] width 78 height 12
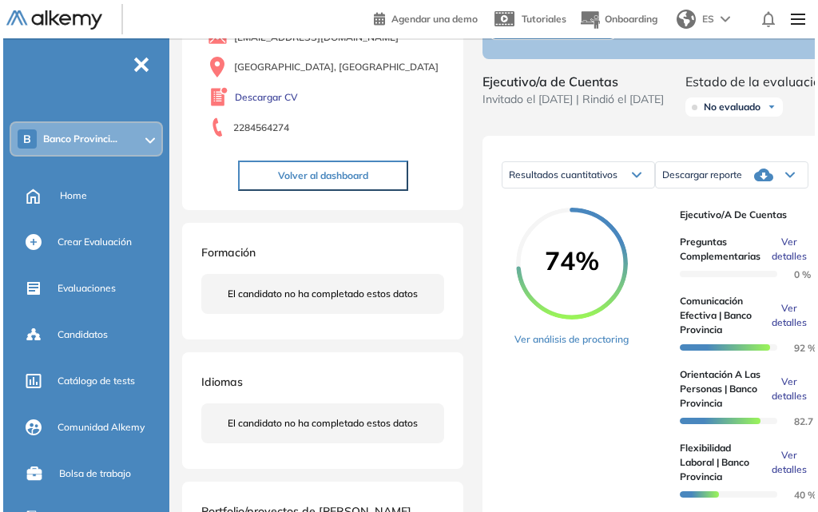
scroll to position [240, 0]
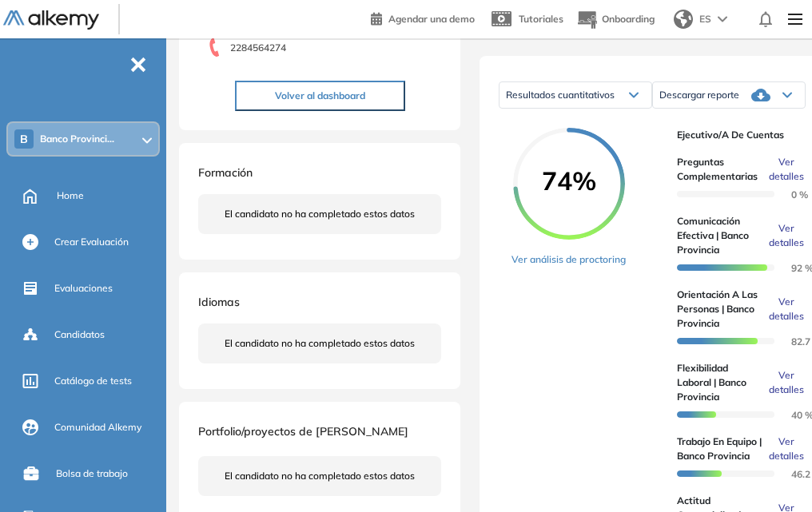
click at [790, 397] on span "Ver detalles" at bounding box center [785, 382] width 35 height 29
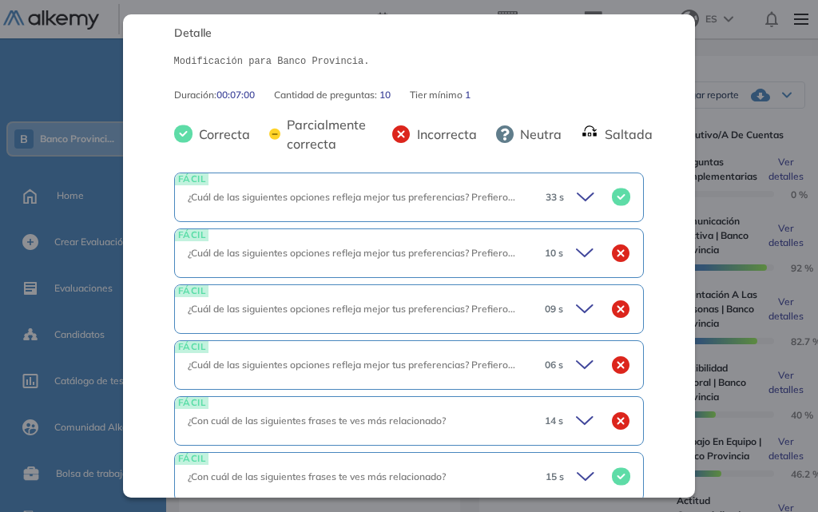
click at [580, 253] on icon at bounding box center [587, 253] width 22 height 22
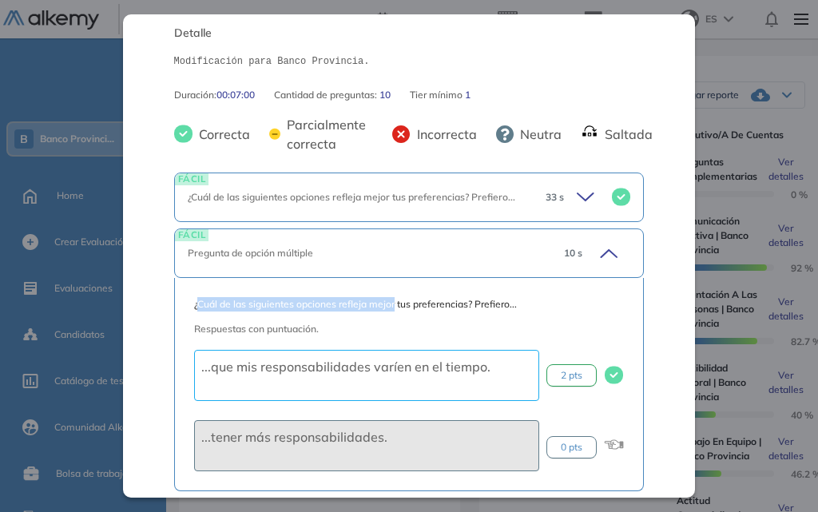
drag, startPoint x: 197, startPoint y: 310, endPoint x: 392, endPoint y: 311, distance: 195.7
click at [392, 311] on span "¿Cuál de las siguientes opciones refleja mejor tus preferencias? Prefiero..." at bounding box center [409, 304] width 431 height 14
click at [303, 328] on span "Respuestas con puntuación." at bounding box center [256, 329] width 125 height 12
drag, startPoint x: 197, startPoint y: 299, endPoint x: 561, endPoint y: 295, distance: 364.3
click at [561, 295] on div "¿Cuál de las siguientes opciones refleja mejor tus preferencias? Prefiero... Re…" at bounding box center [409, 384] width 471 height 213
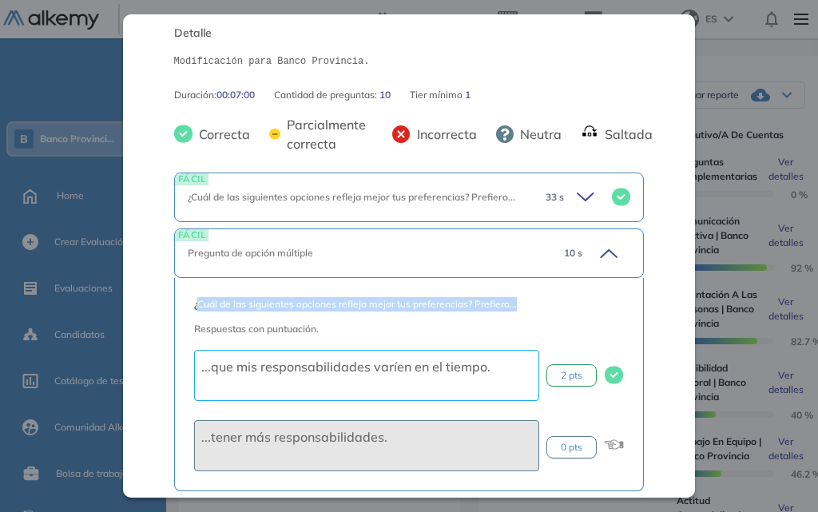
click at [561, 295] on div "¿Cuál de las siguientes opciones refleja mejor tus preferencias? Prefiero... Re…" at bounding box center [409, 384] width 471 height 213
drag, startPoint x: 193, startPoint y: 308, endPoint x: 456, endPoint y: 302, distance: 262.9
click at [456, 302] on span "¿Cuál de las siguientes opciones refleja mejor tus preferencias? Prefiero..." at bounding box center [409, 304] width 431 height 14
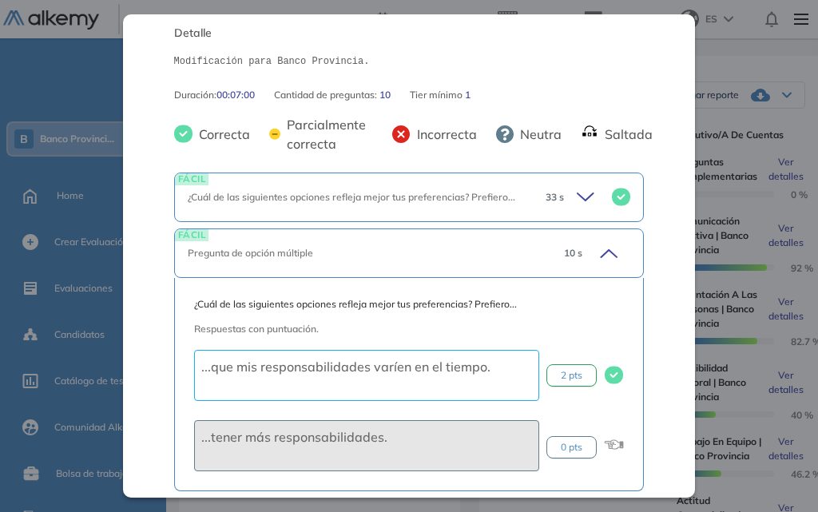
click at [559, 323] on div "Respuestas con puntuación. ...que mis responsabilidades varíen en el tiempo. 2 …" at bounding box center [409, 394] width 431 height 153
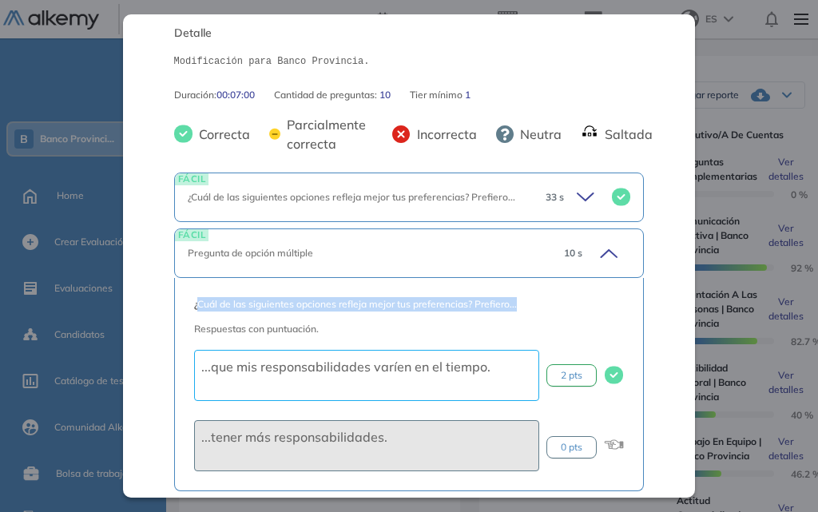
drag, startPoint x: 197, startPoint y: 304, endPoint x: 594, endPoint y: 292, distance: 397.2
click at [594, 292] on div "¿Cuál de las siguientes opciones refleja mejor tus preferencias? Prefiero... Re…" at bounding box center [409, 384] width 471 height 213
click at [588, 304] on span "¿Cuál de las siguientes opciones refleja mejor tus preferencias? Prefiero..." at bounding box center [409, 304] width 431 height 14
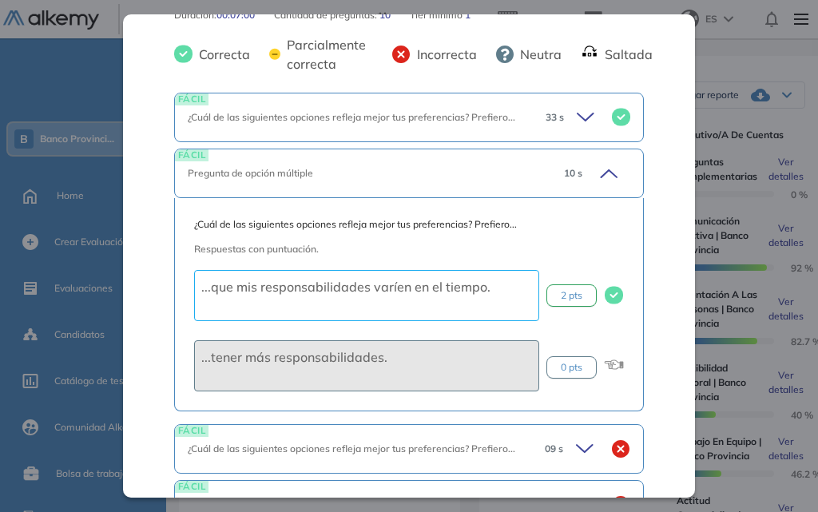
scroll to position [399, 0]
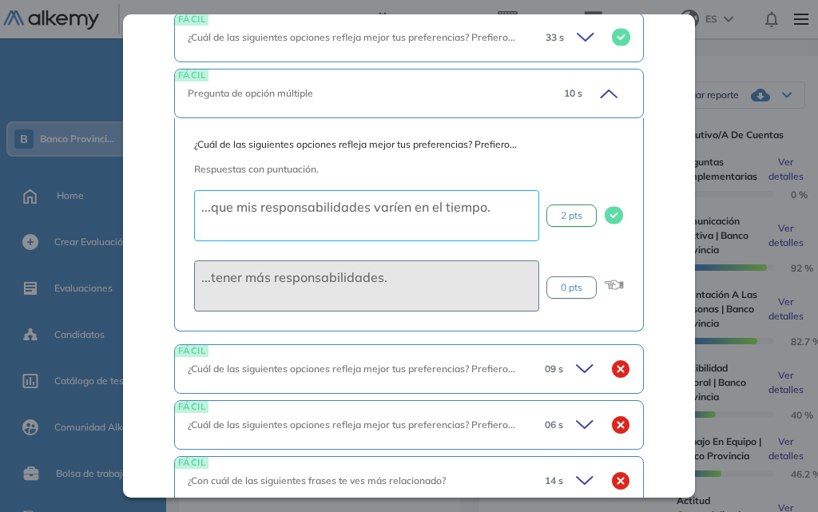
click at [577, 371] on icon at bounding box center [585, 368] width 16 height 7
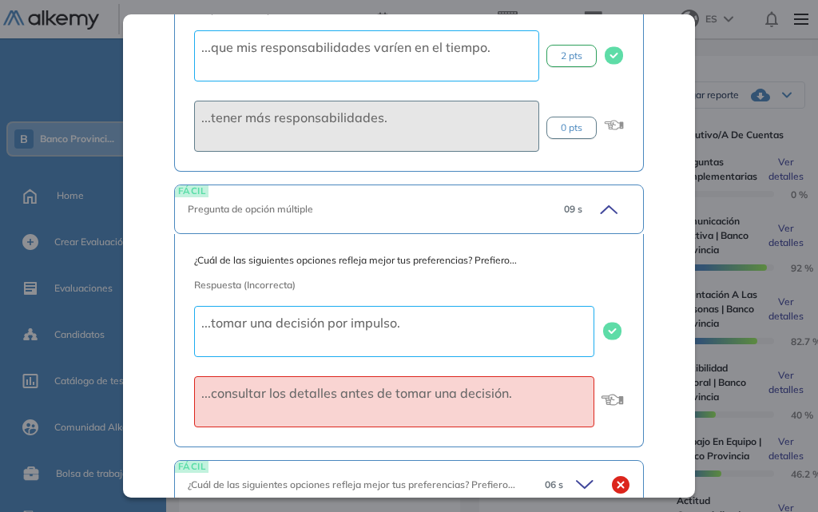
scroll to position [719, 0]
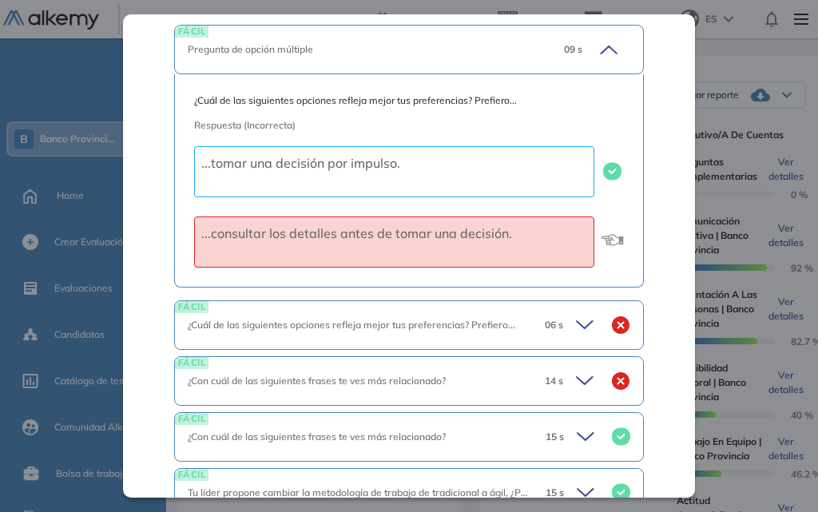
click at [576, 320] on icon at bounding box center [587, 325] width 22 height 22
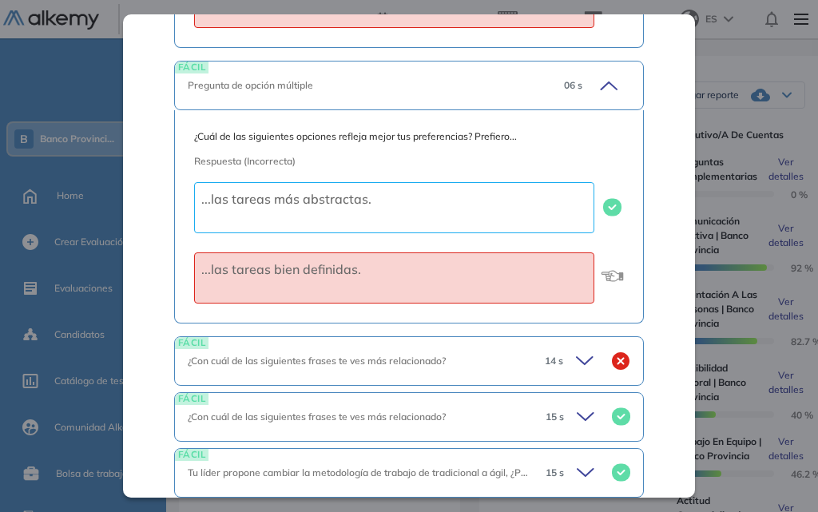
scroll to position [1039, 0]
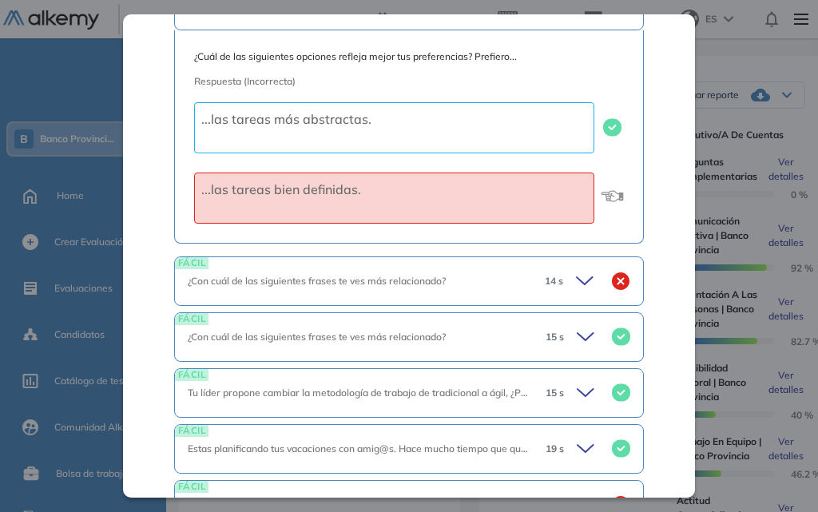
click at [576, 281] on icon at bounding box center [587, 281] width 22 height 22
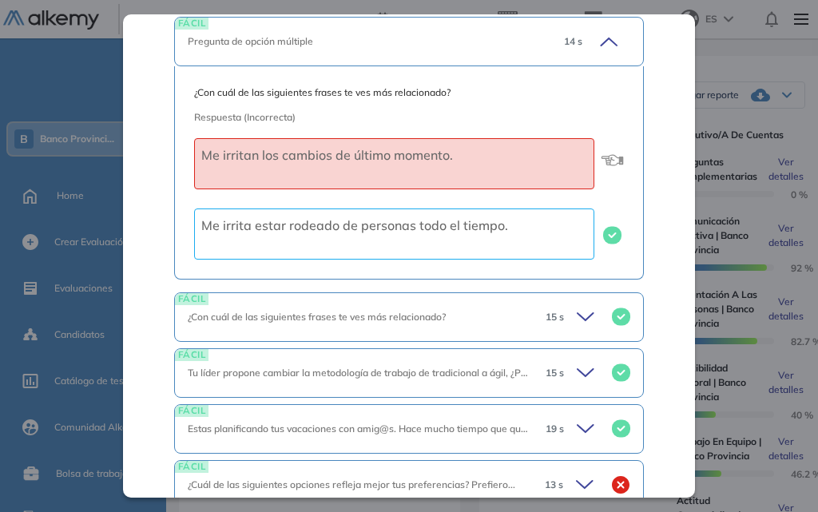
scroll to position [1358, 0]
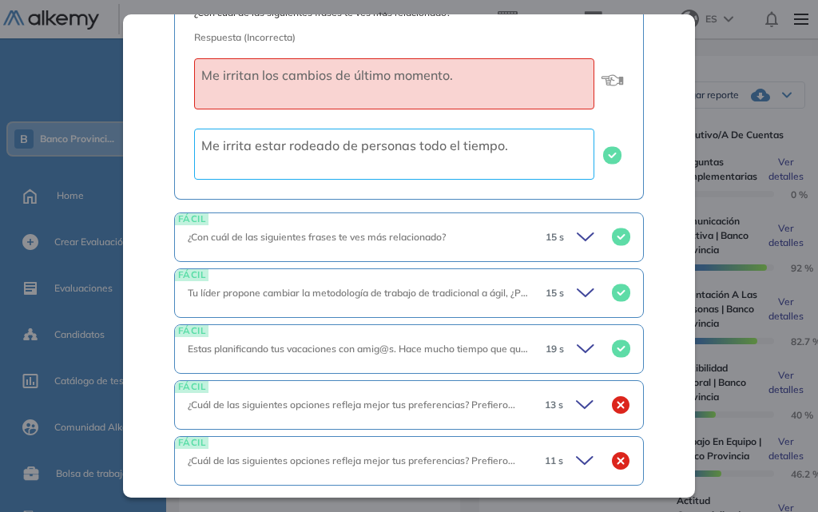
click at [583, 408] on icon at bounding box center [587, 405] width 22 height 22
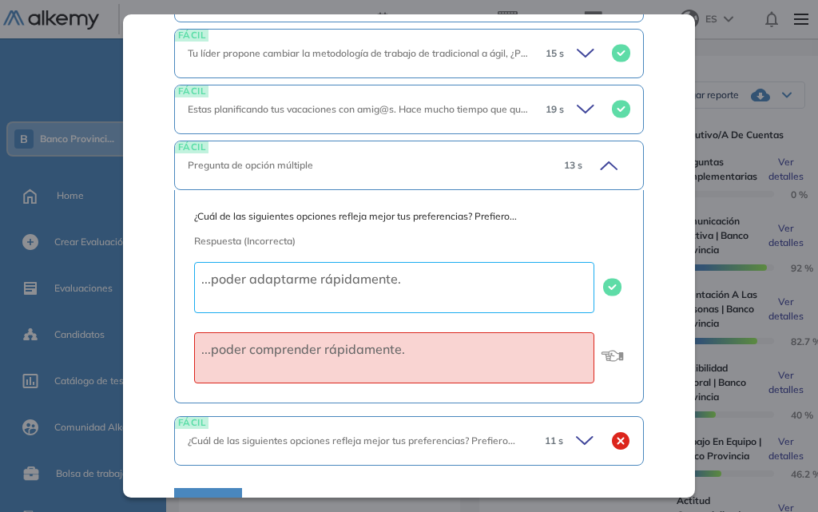
scroll to position [1631, 0]
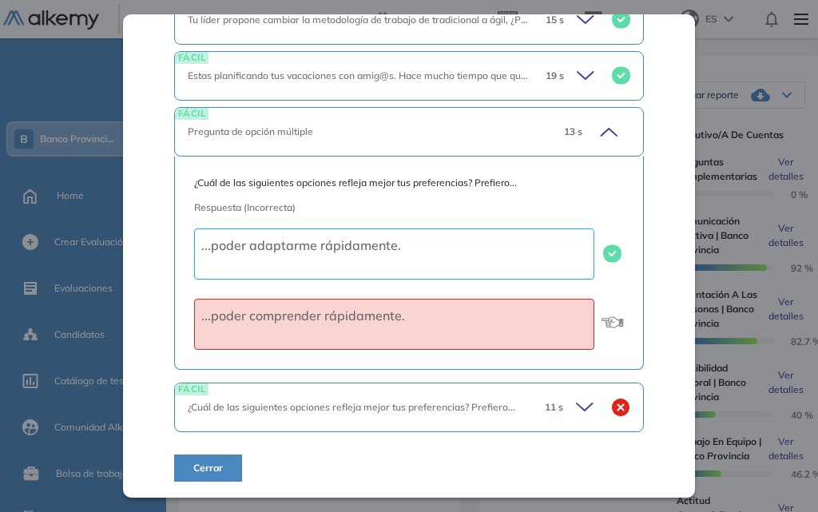
click at [576, 402] on icon at bounding box center [587, 407] width 22 height 22
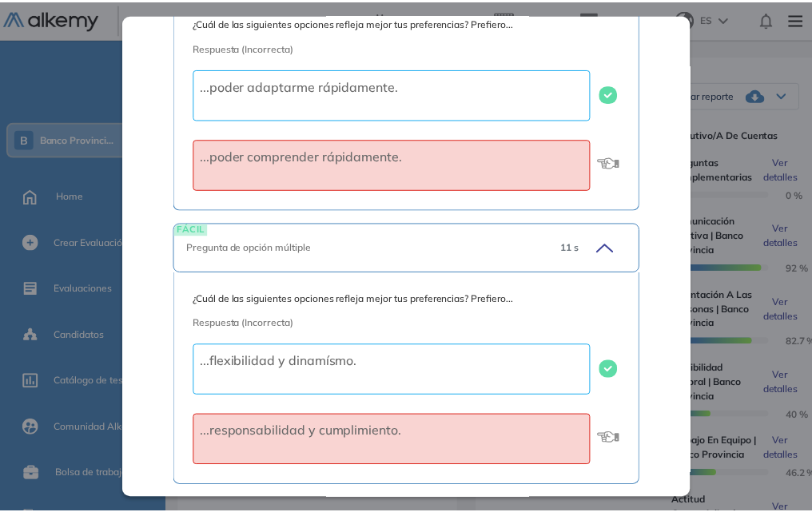
scroll to position [1851, 0]
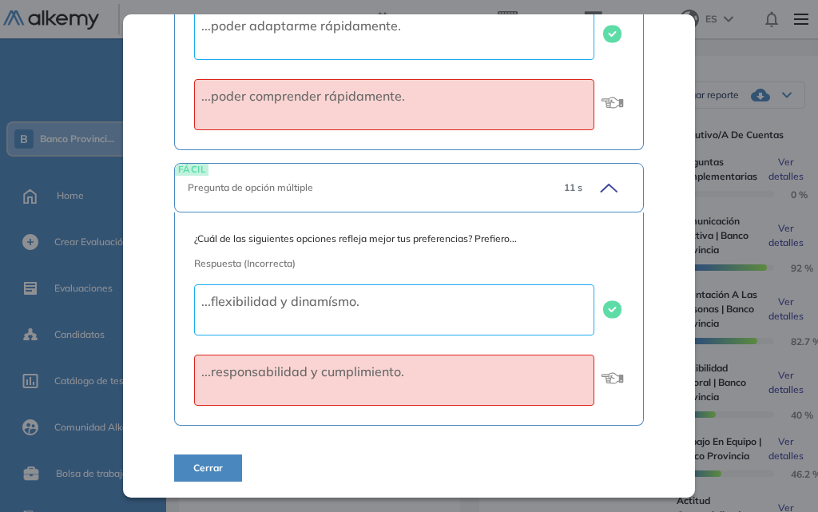
click at [189, 467] on button "Cerrar" at bounding box center [208, 468] width 68 height 27
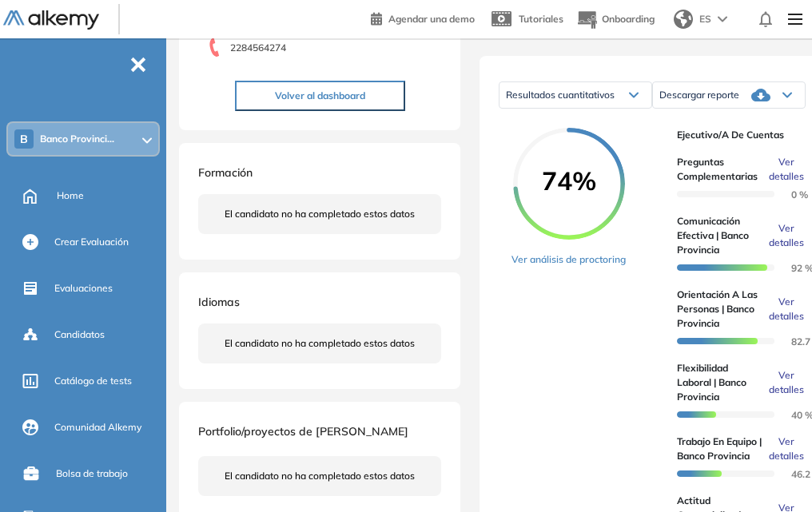
scroll to position [320, 0]
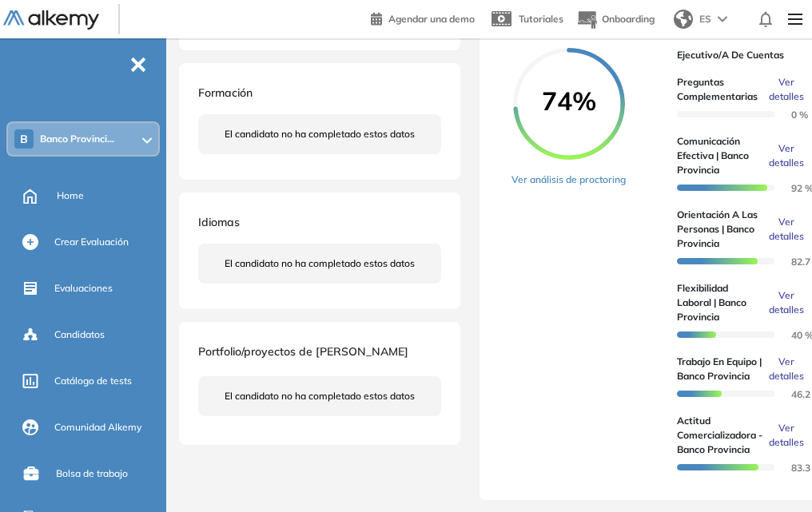
click at [784, 383] on span "Ver detalles" at bounding box center [785, 369] width 35 height 29
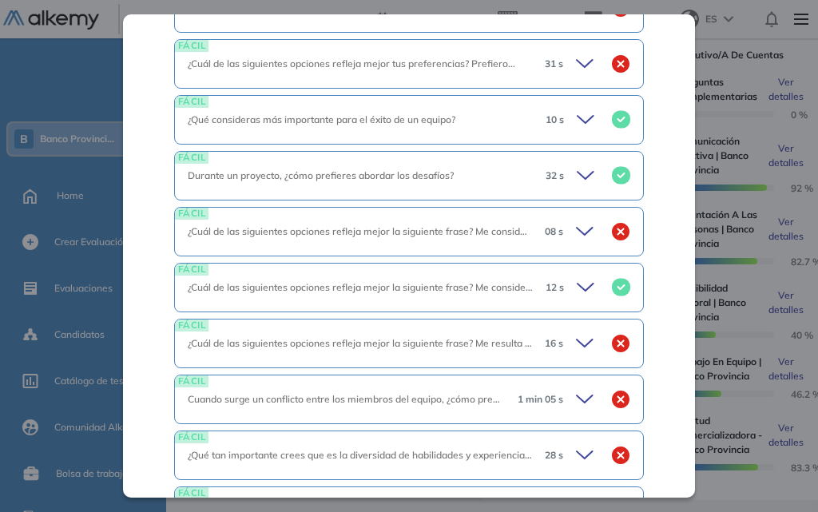
scroll to position [325, 0]
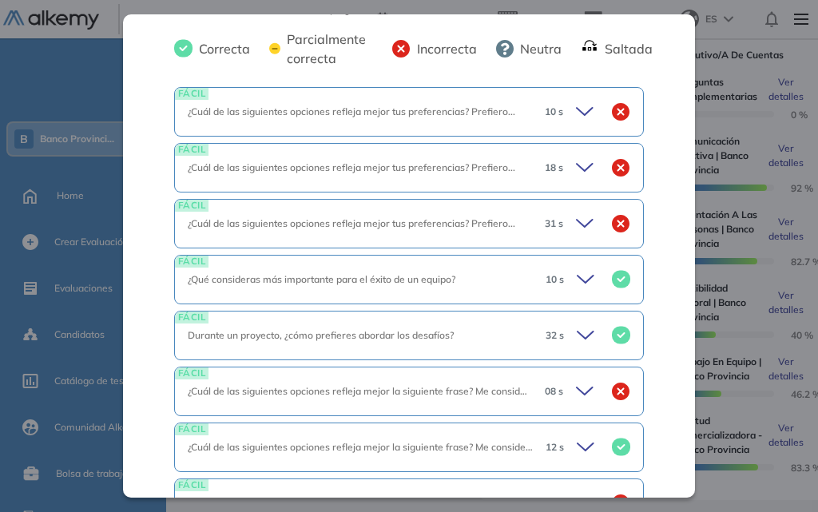
click at [562, 109] on div "10 s" at bounding box center [581, 112] width 98 height 22
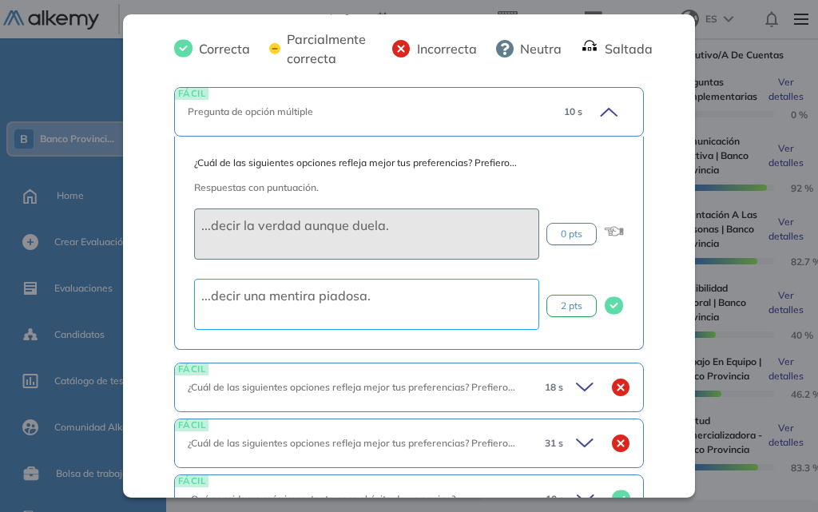
scroll to position [485, 0]
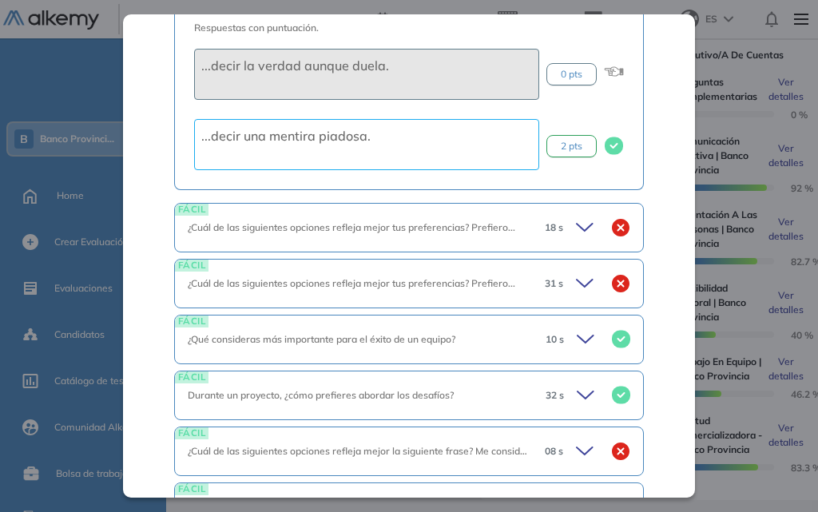
click at [581, 225] on icon at bounding box center [587, 227] width 22 height 22
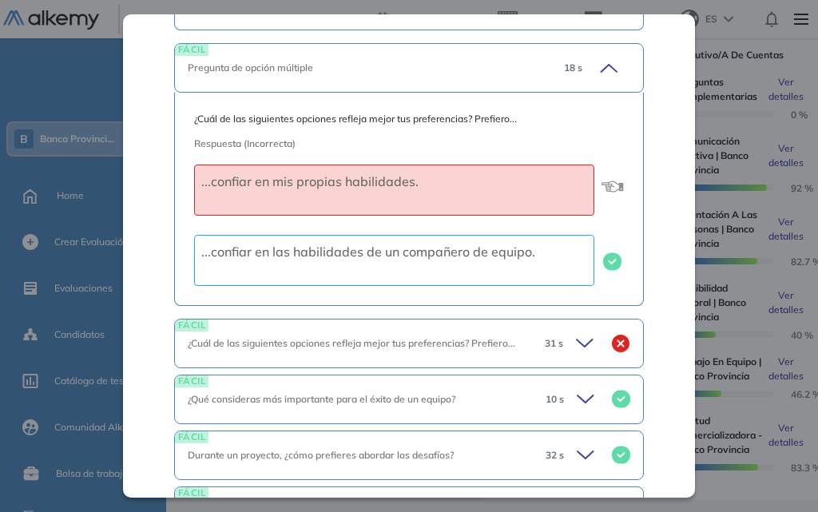
scroll to position [725, 0]
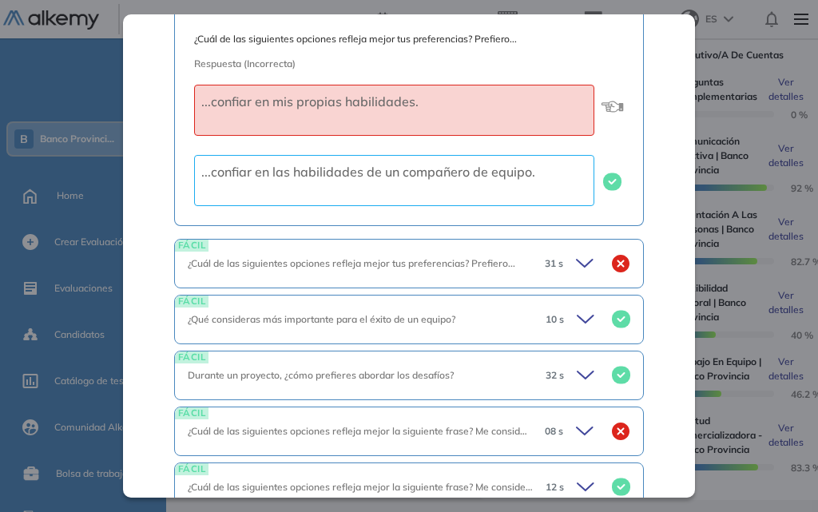
click at [576, 262] on icon at bounding box center [587, 263] width 22 height 22
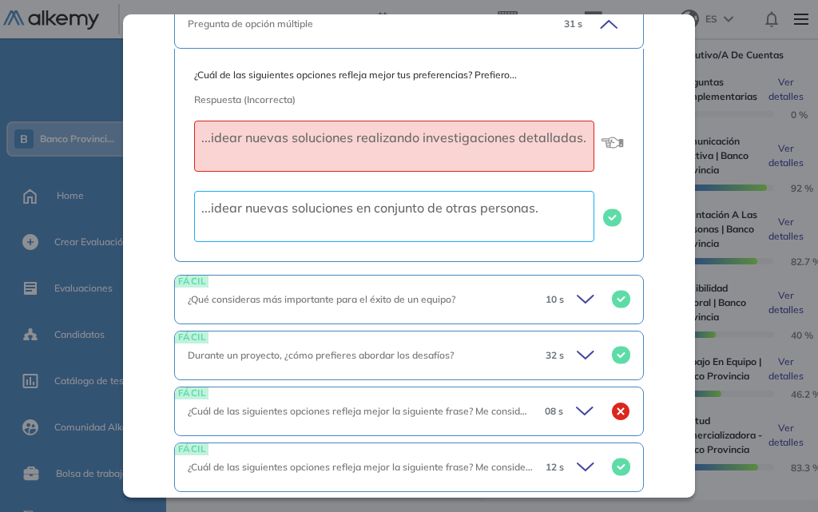
scroll to position [1044, 0]
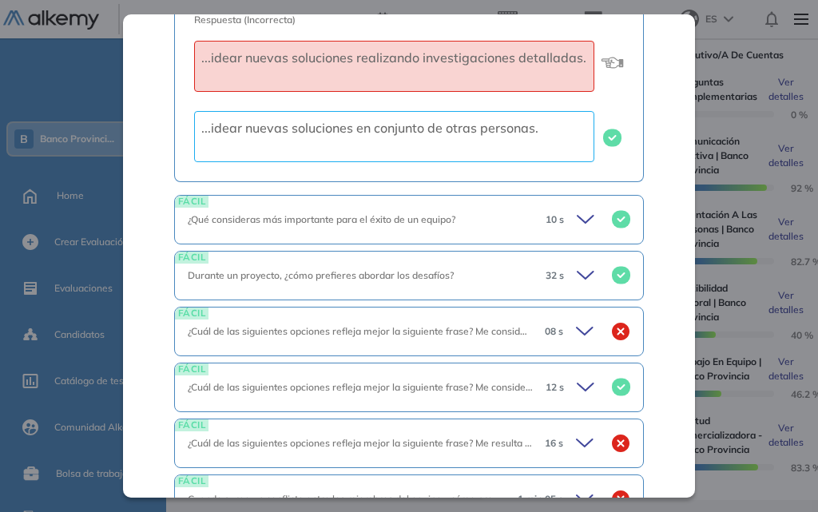
click at [577, 334] on icon at bounding box center [585, 331] width 16 height 7
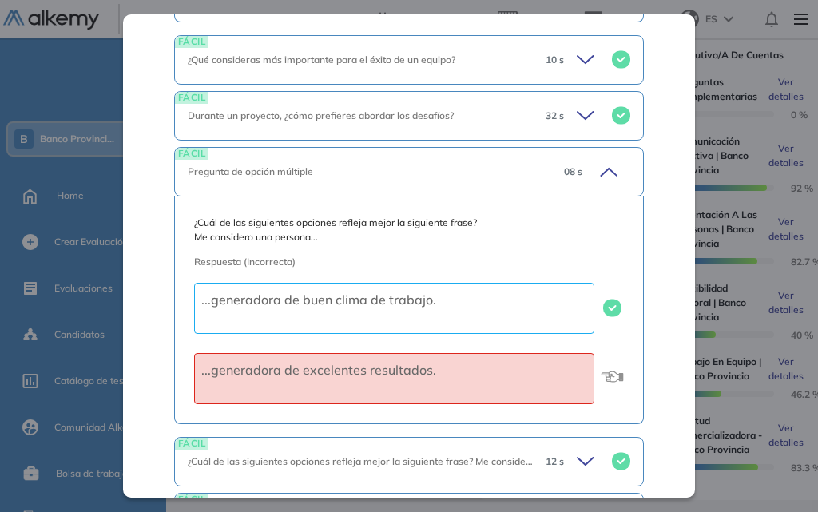
scroll to position [1364, 0]
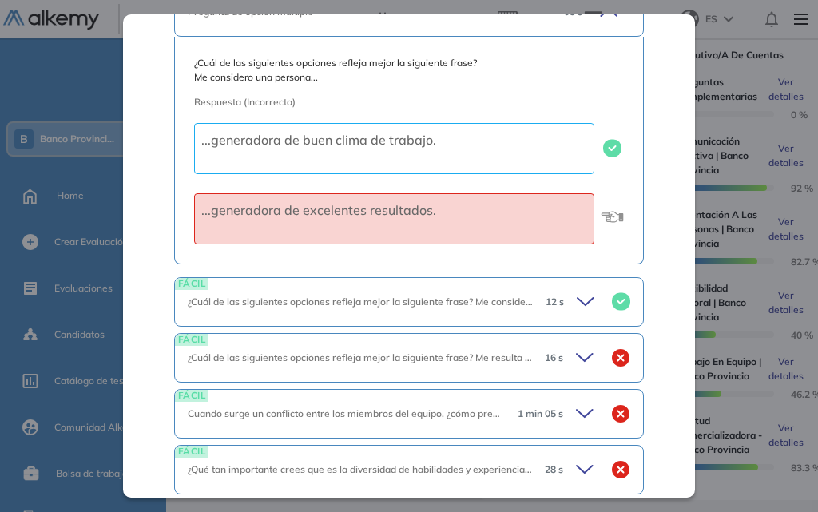
click at [563, 359] on div "16 s" at bounding box center [581, 358] width 98 height 22
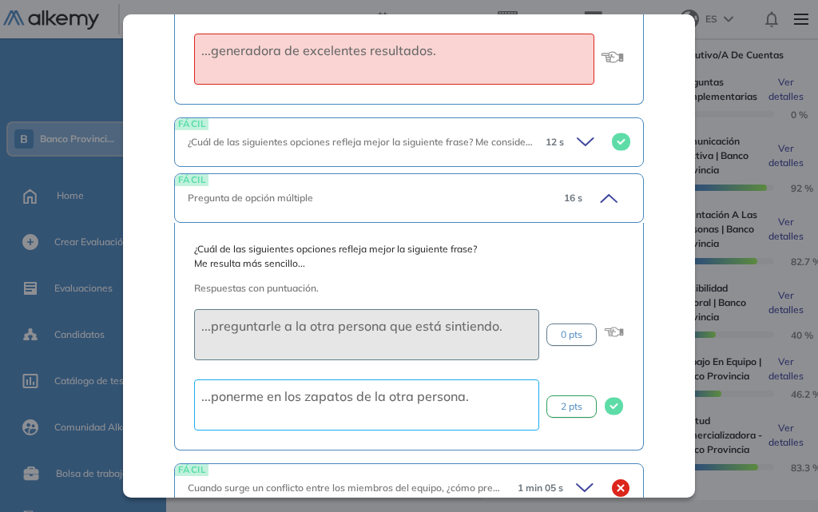
scroll to position [1683, 0]
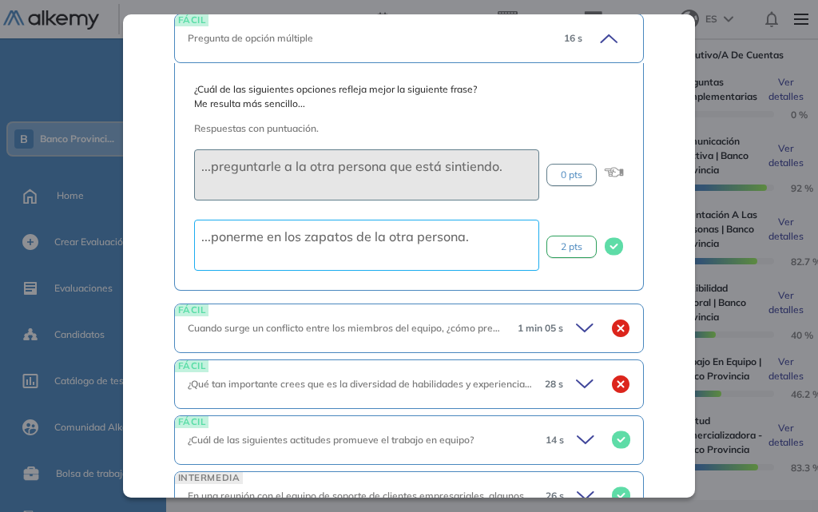
click at [576, 336] on icon at bounding box center [587, 328] width 22 height 22
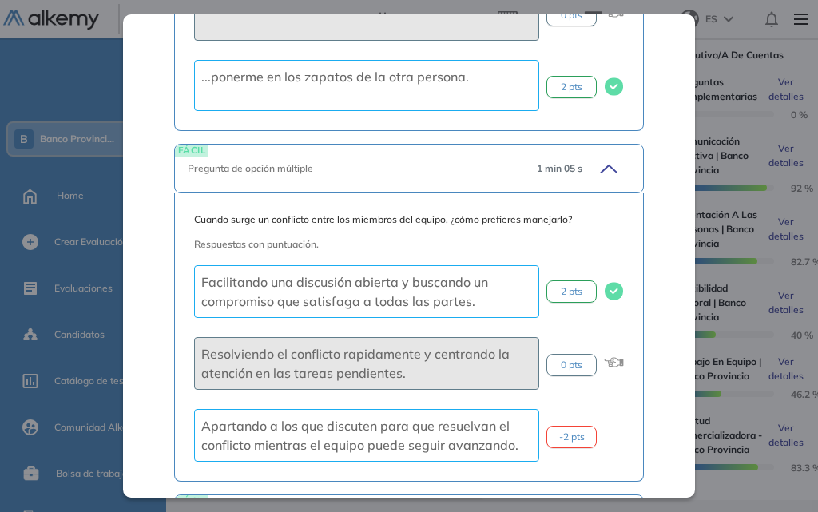
scroll to position [2068, 0]
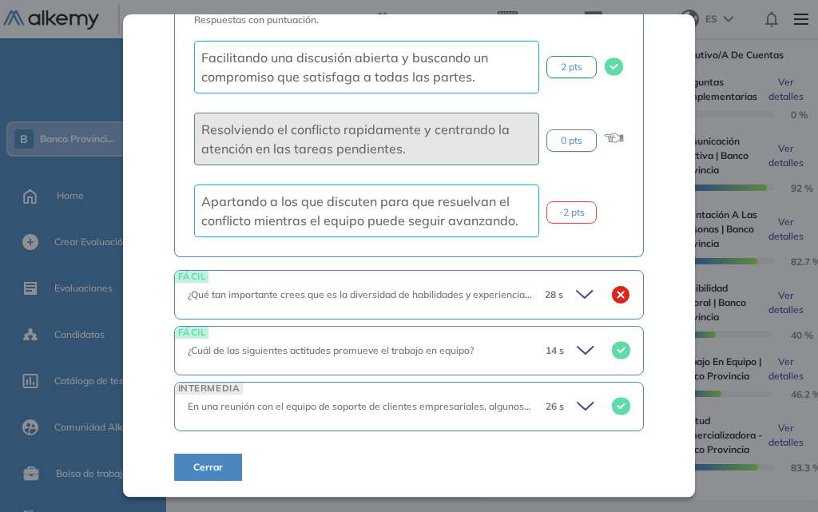
click at [577, 297] on icon at bounding box center [585, 294] width 16 height 7
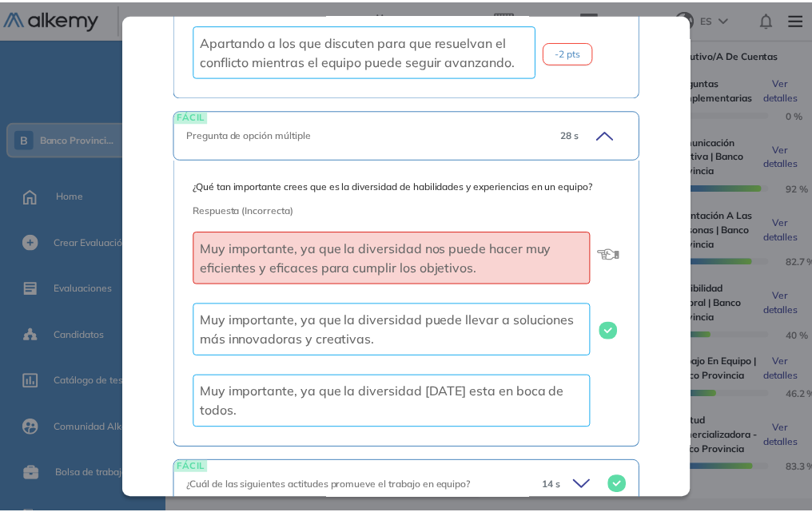
scroll to position [2363, 0]
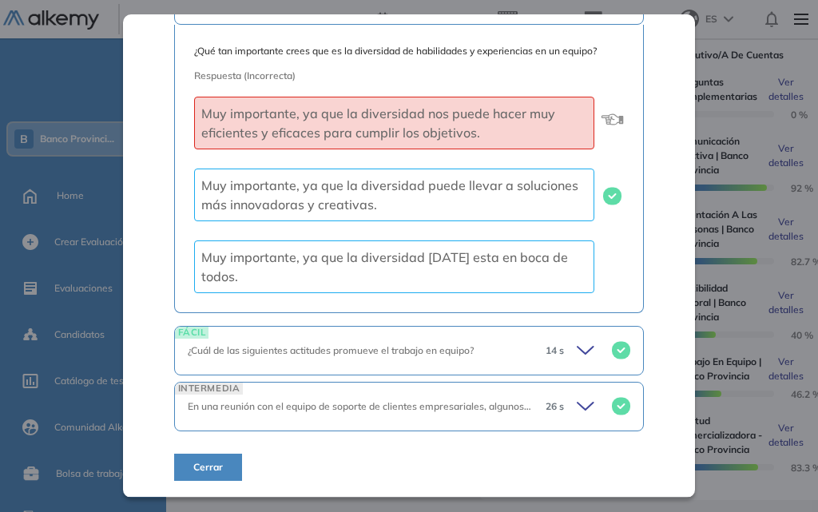
click at [220, 460] on span "Cerrar" at bounding box center [208, 467] width 30 height 14
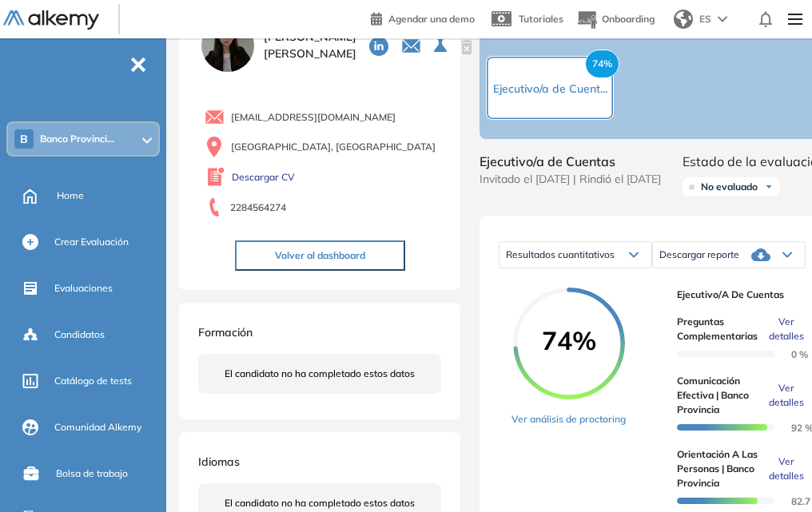
scroll to position [0, 0]
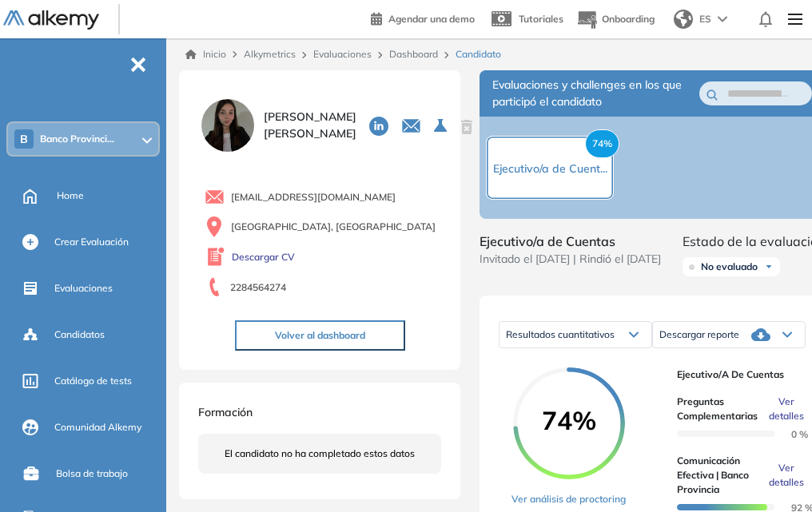
click at [330, 339] on button "Volver al dashboard" at bounding box center [320, 335] width 170 height 30
